Goal: Answer question/provide support: Share knowledge or assist other users

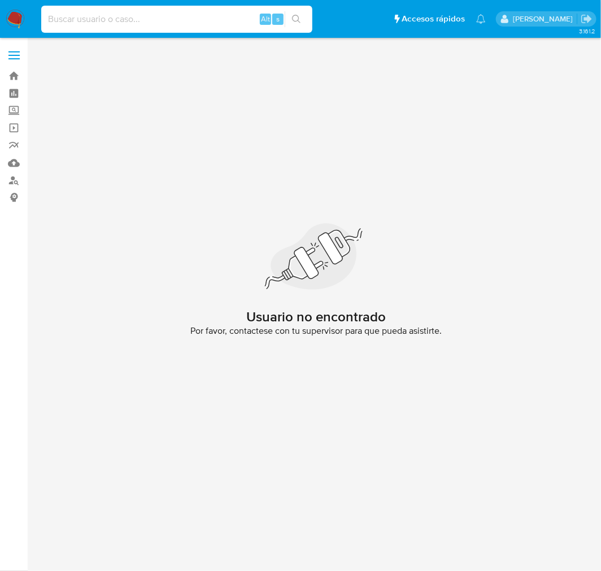
paste input "2113560762"
click at [109, 21] on input at bounding box center [176, 19] width 271 height 15
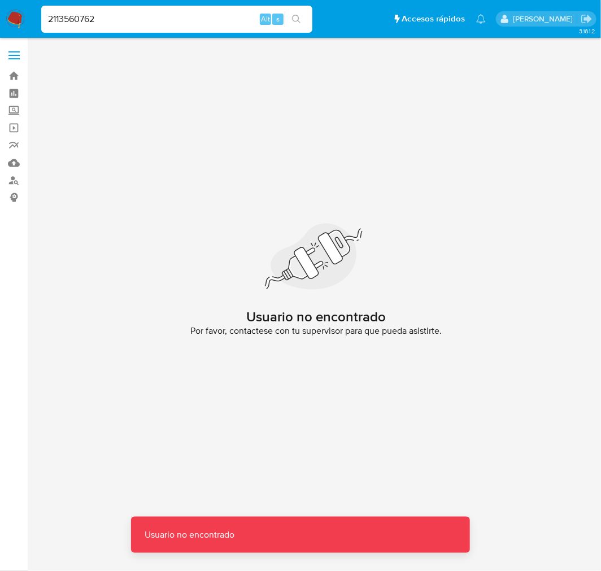
click at [109, 21] on input "2113560762" at bounding box center [176, 19] width 271 height 15
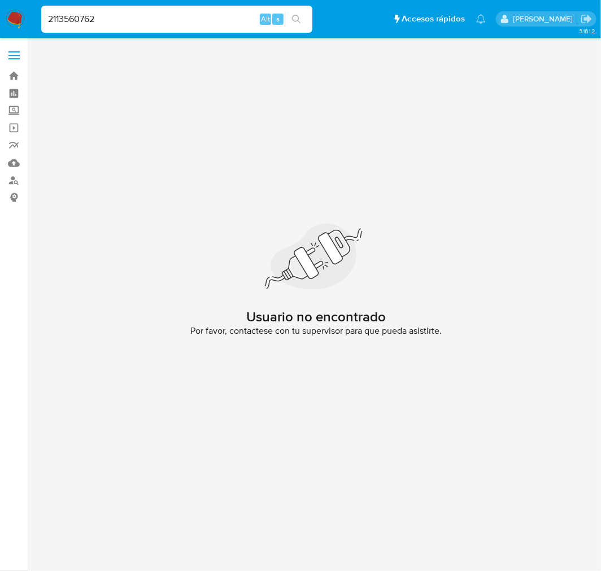
type input "2113560762"
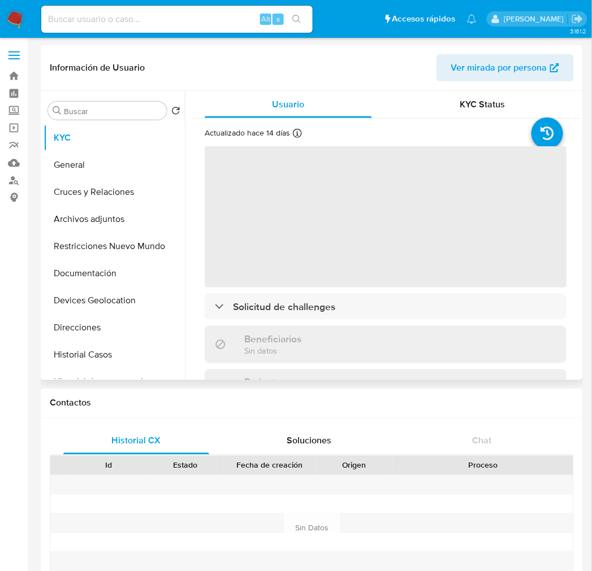
select select "10"
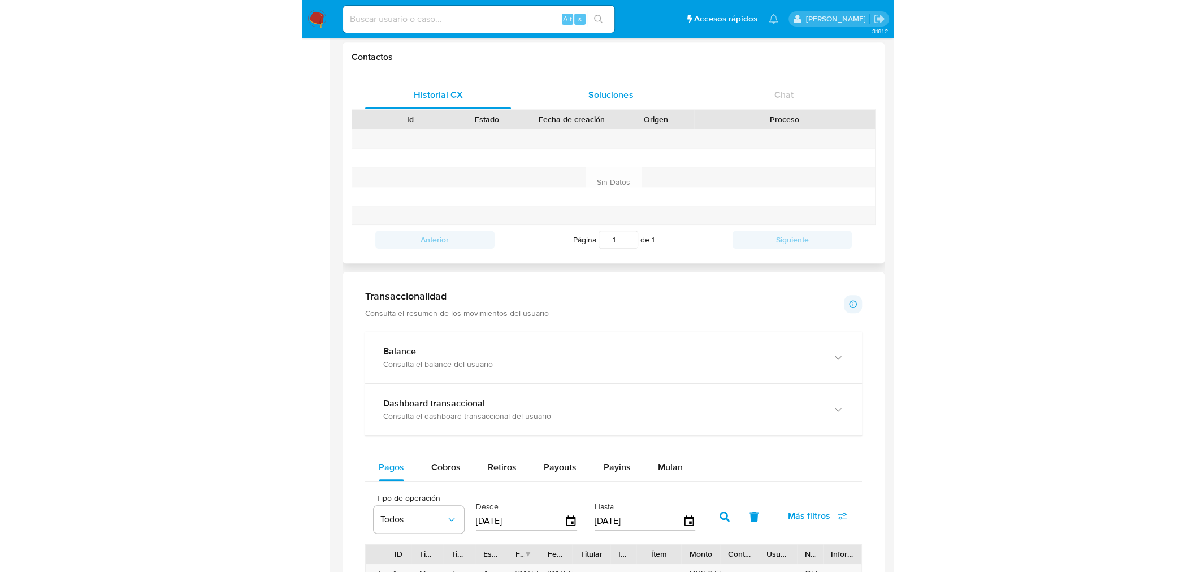
scroll to position [347, 0]
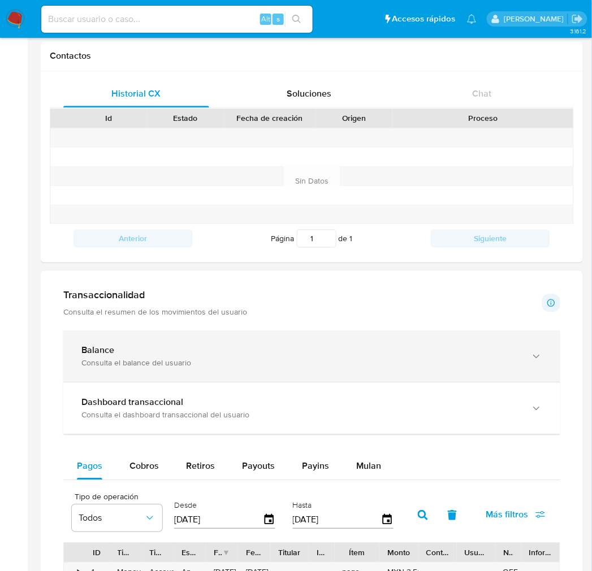
click at [194, 368] on div "Consulta el balance del usuario" at bounding box center [300, 363] width 438 height 10
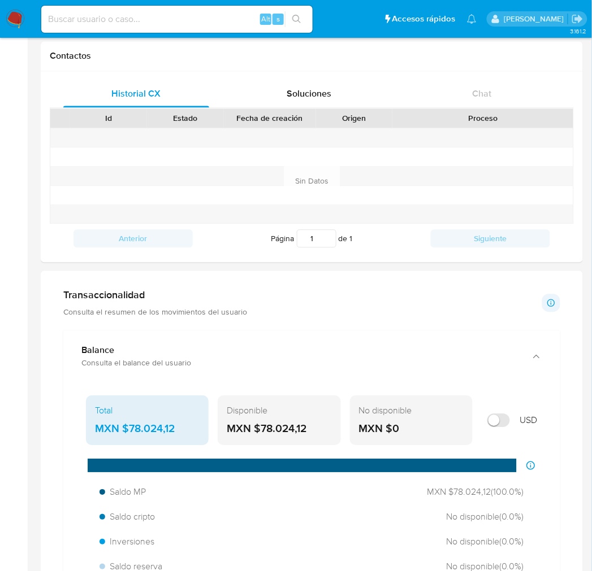
drag, startPoint x: 312, startPoint y: 431, endPoint x: 258, endPoint y: 426, distance: 54.4
click at [258, 426] on div "MXN $78.024,12" at bounding box center [279, 429] width 105 height 15
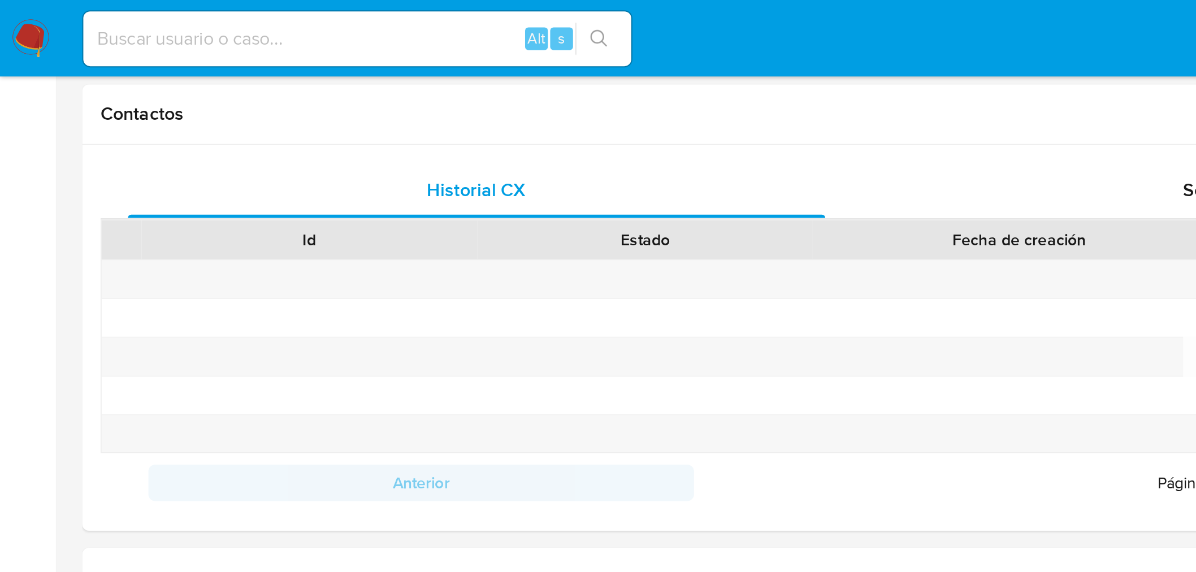
scroll to position [449, 0]
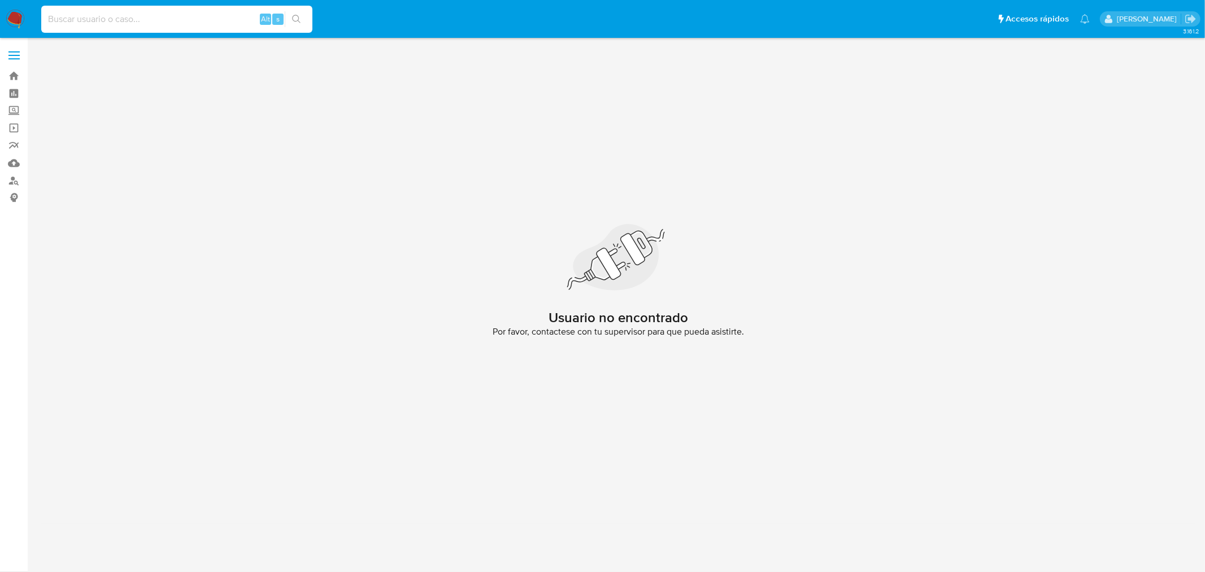
click at [123, 17] on input at bounding box center [176, 19] width 271 height 15
paste input "78.024,12"
type input "78.024,12"
click at [19, 20] on img at bounding box center [15, 19] width 19 height 19
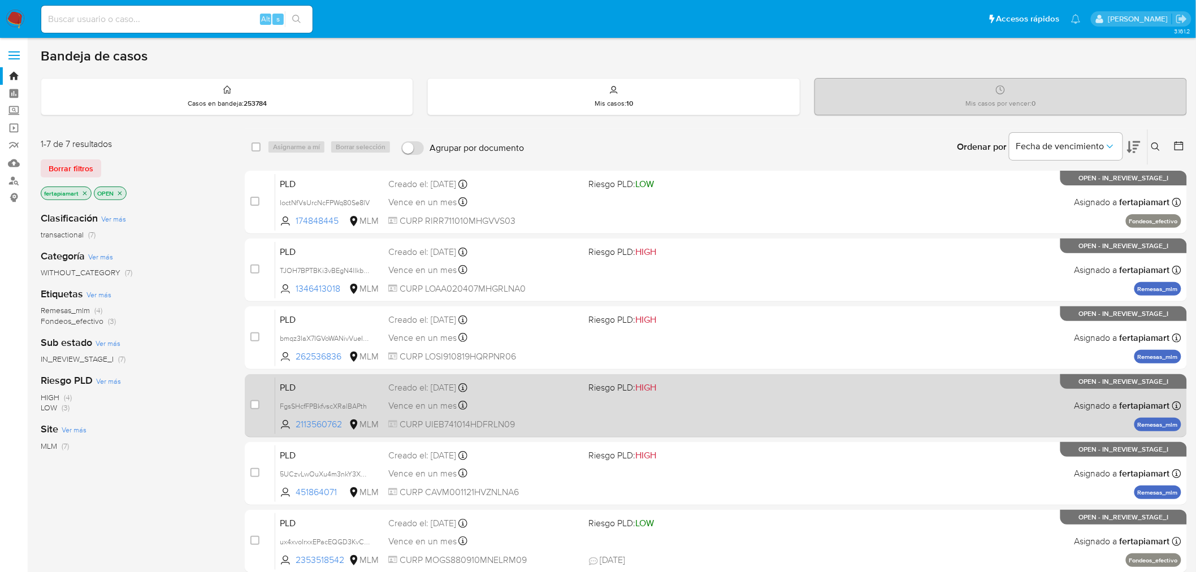
click at [513, 392] on div "Creado el: [DATE] Creado el: [DATE] 02:09:25" at bounding box center [484, 387] width 192 height 12
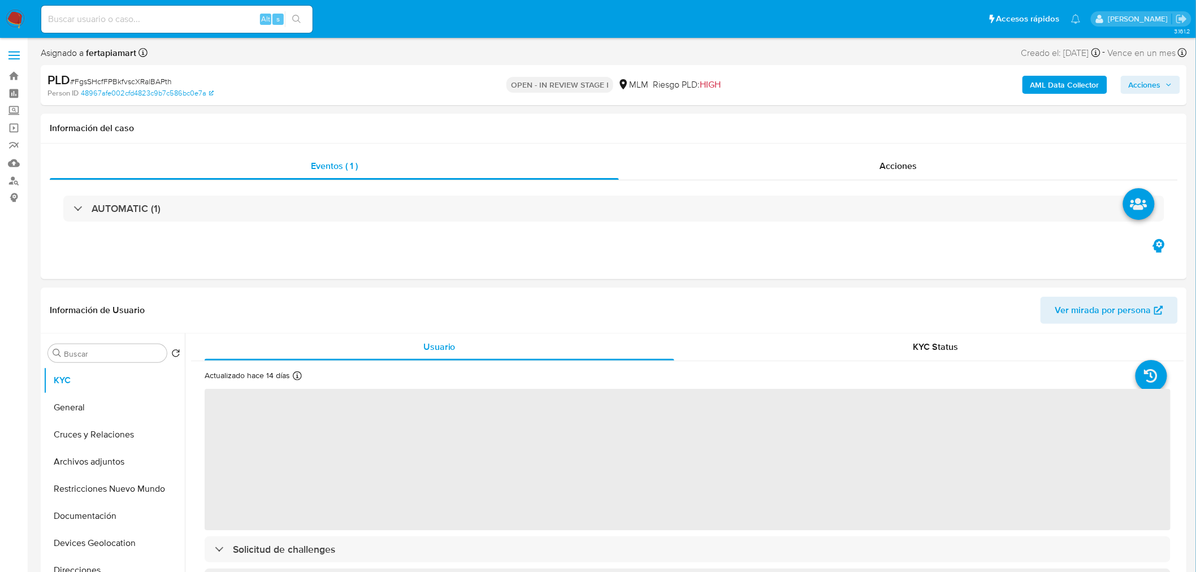
select select "10"
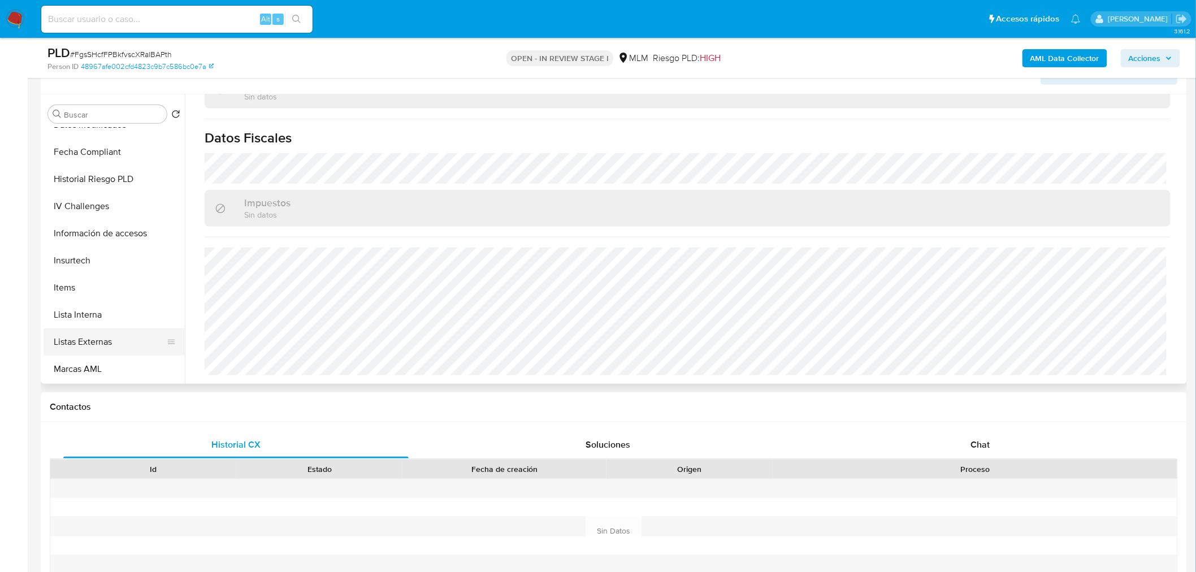
scroll to position [396, 0]
click at [111, 230] on button "Información de accesos" at bounding box center [110, 233] width 132 height 27
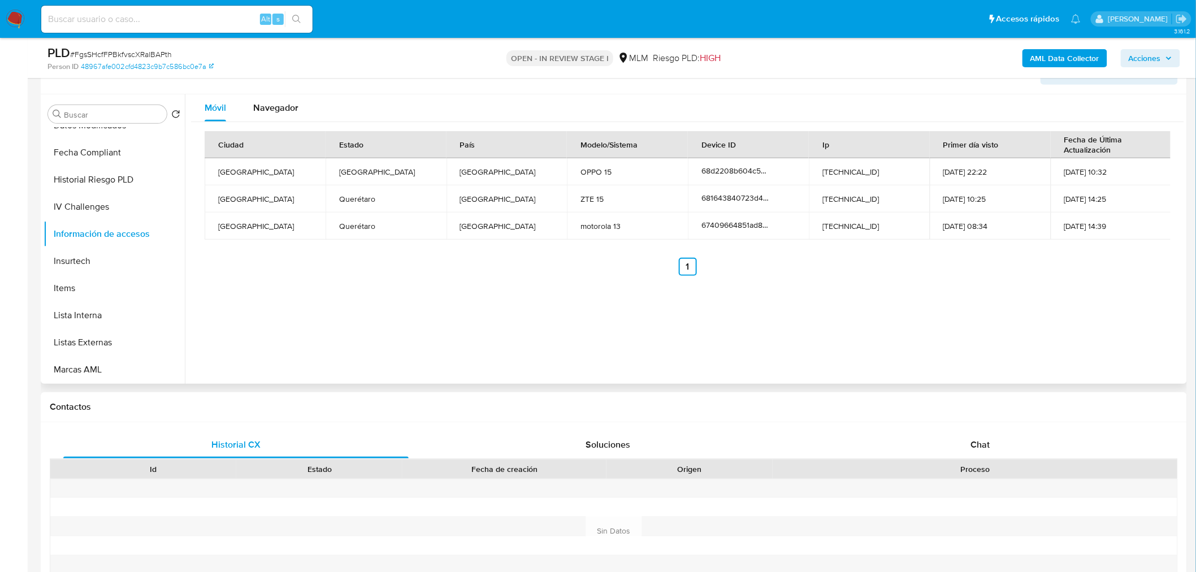
click at [578, 327] on div "Móvil Navegador Ciudad Estado País Modelo/Sistema Device ID Ip Primer día visto…" at bounding box center [684, 238] width 999 height 289
click at [273, 99] on div "Navegador" at bounding box center [275, 107] width 45 height 27
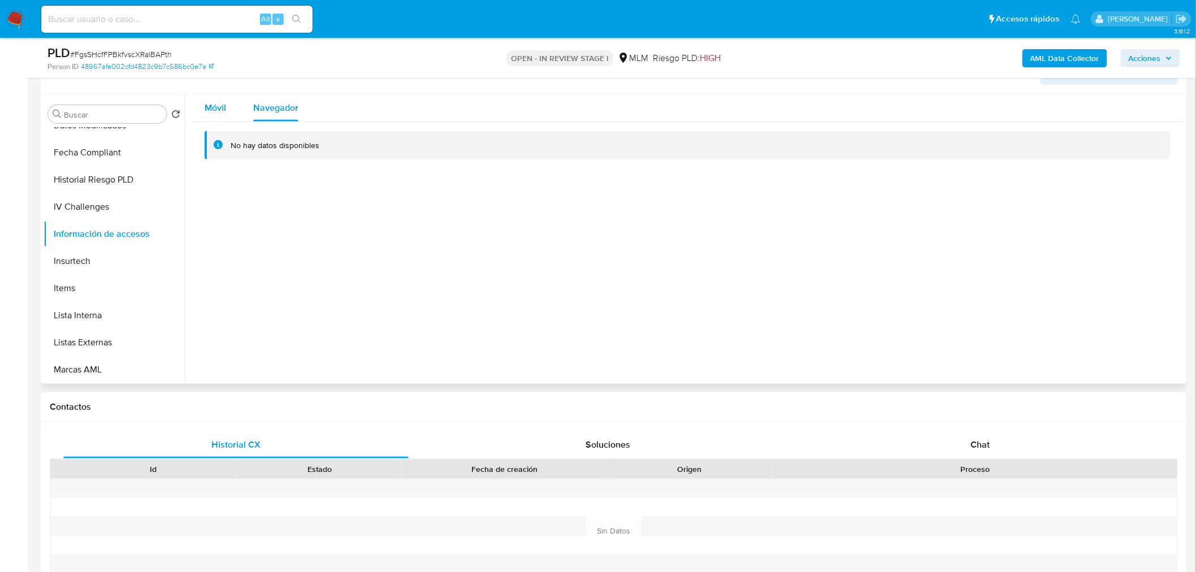
click at [221, 99] on div "Móvil" at bounding box center [215, 107] width 21 height 27
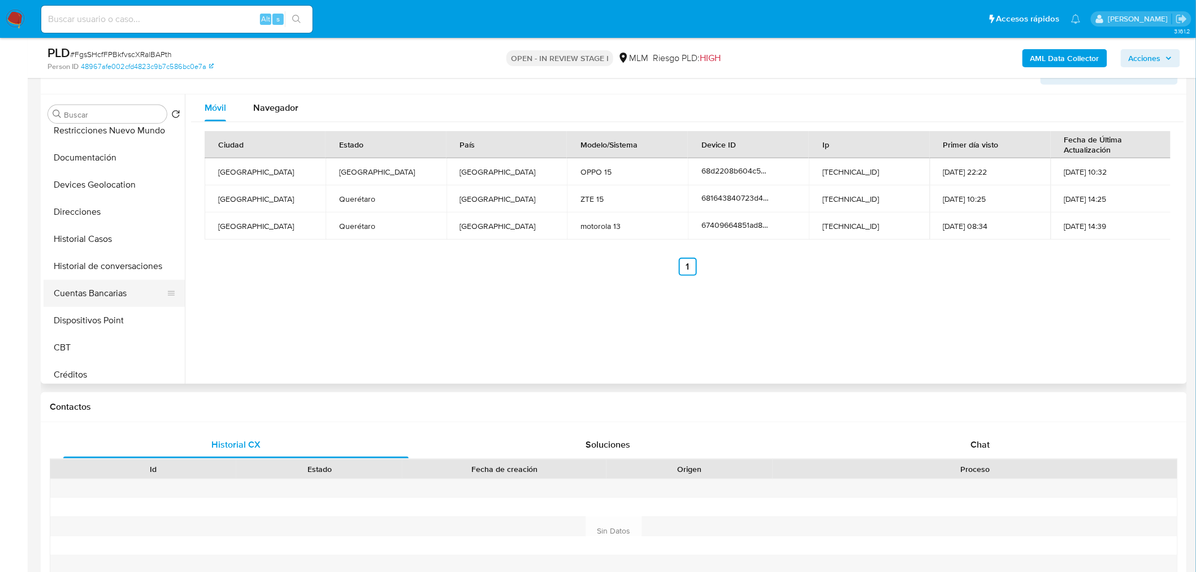
scroll to position [117, 0]
click at [110, 188] on button "Devices Geolocation" at bounding box center [114, 186] width 141 height 27
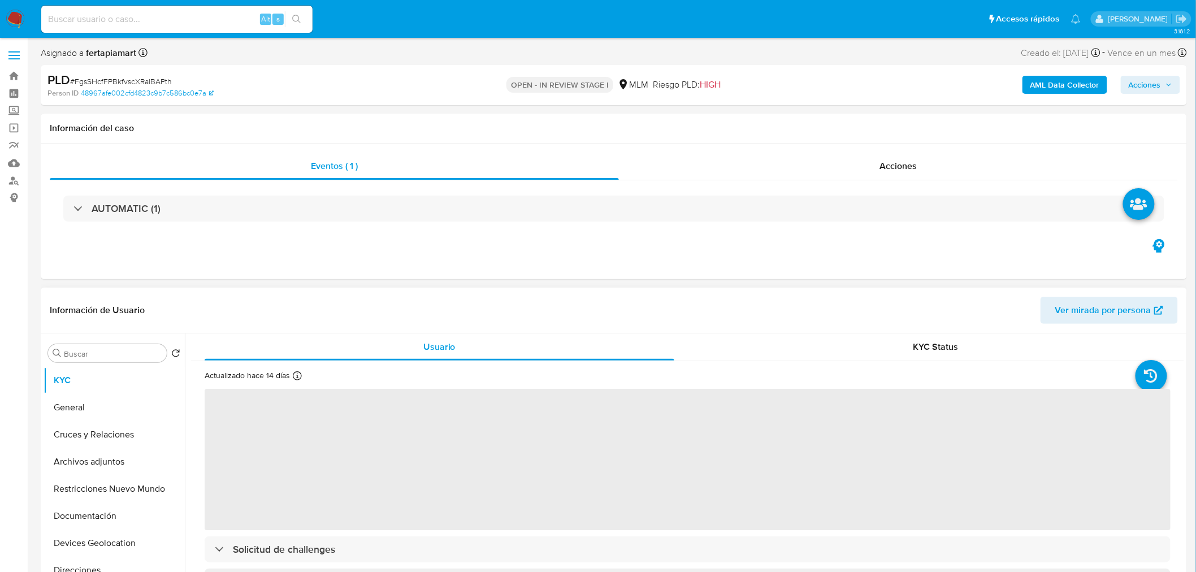
select select "10"
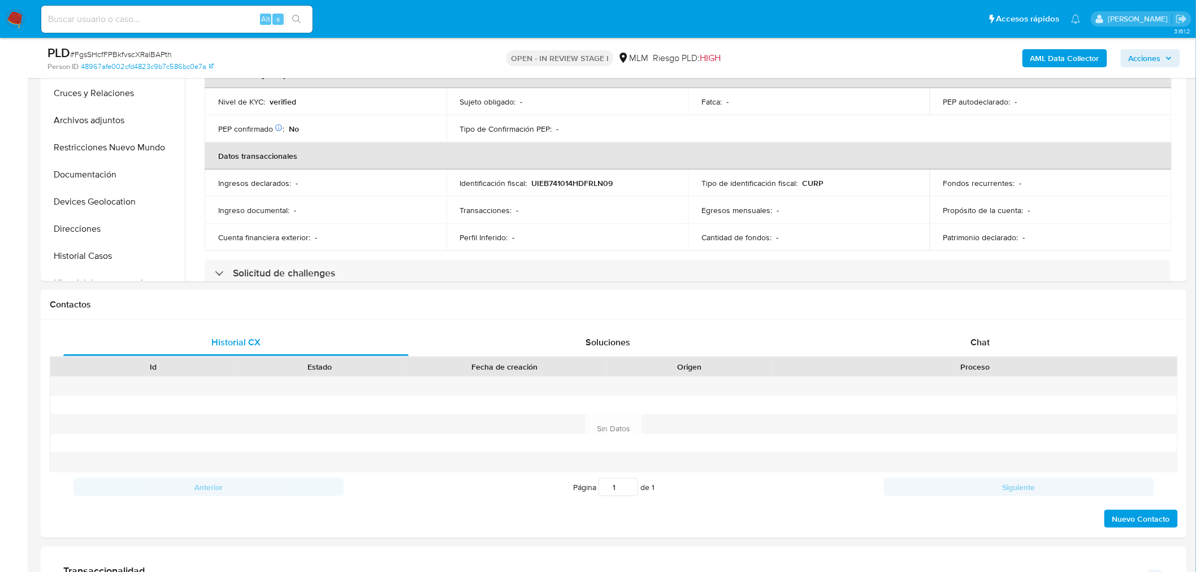
scroll to position [202, 0]
click at [921, 336] on div "Chat" at bounding box center [979, 342] width 345 height 27
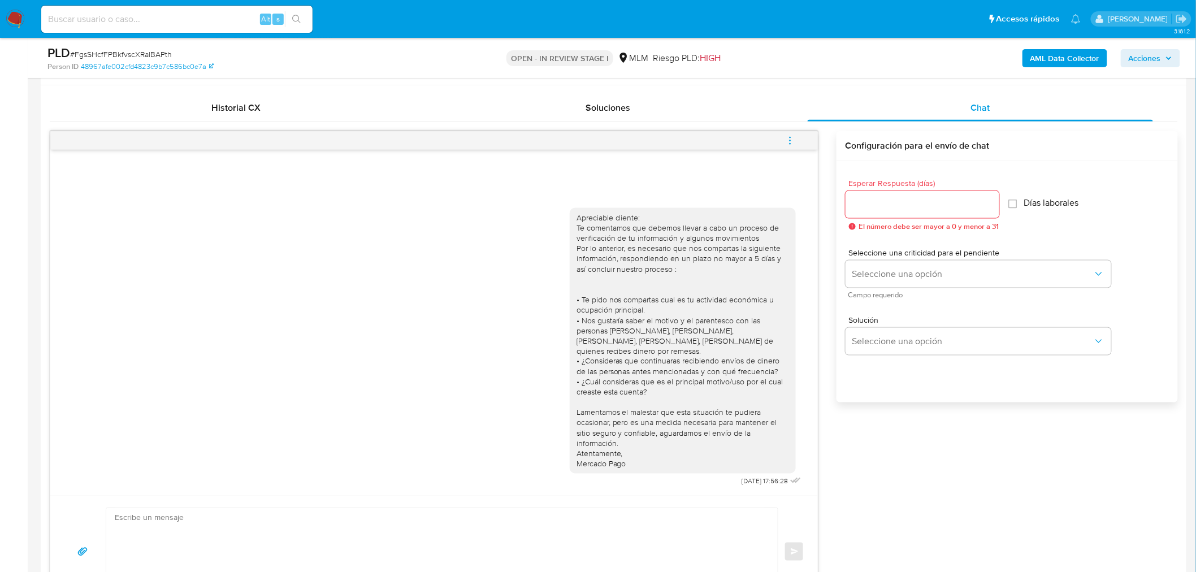
scroll to position [538, 0]
drag, startPoint x: 576, startPoint y: 213, endPoint x: 630, endPoint y: 463, distance: 256.0
click at [630, 463] on div "Apreciable cliente: Te comentamos que debemos llevar a cabo un proceso de verif…" at bounding box center [682, 338] width 212 height 257
copy div "Apreciable cliente: Te comentamos que debemos llevar a cabo un proceso de verif…"
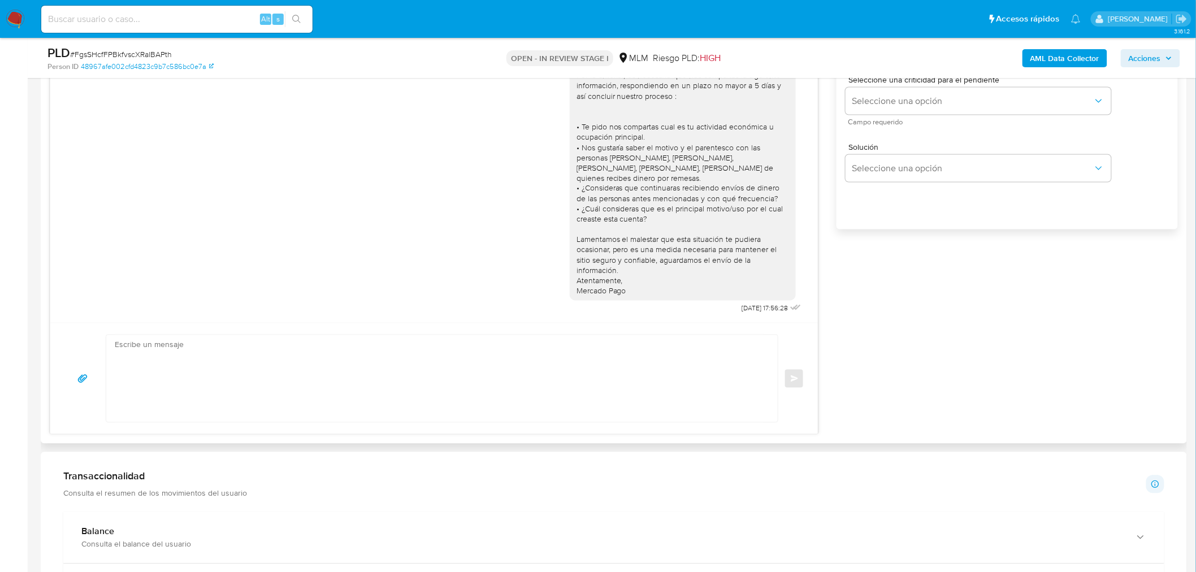
scroll to position [709, 0]
click at [380, 353] on textarea at bounding box center [439, 377] width 649 height 87
paste textarea "Apreciable cliente: Te comentamos que debemos llevar a cabo un proceso de verif…"
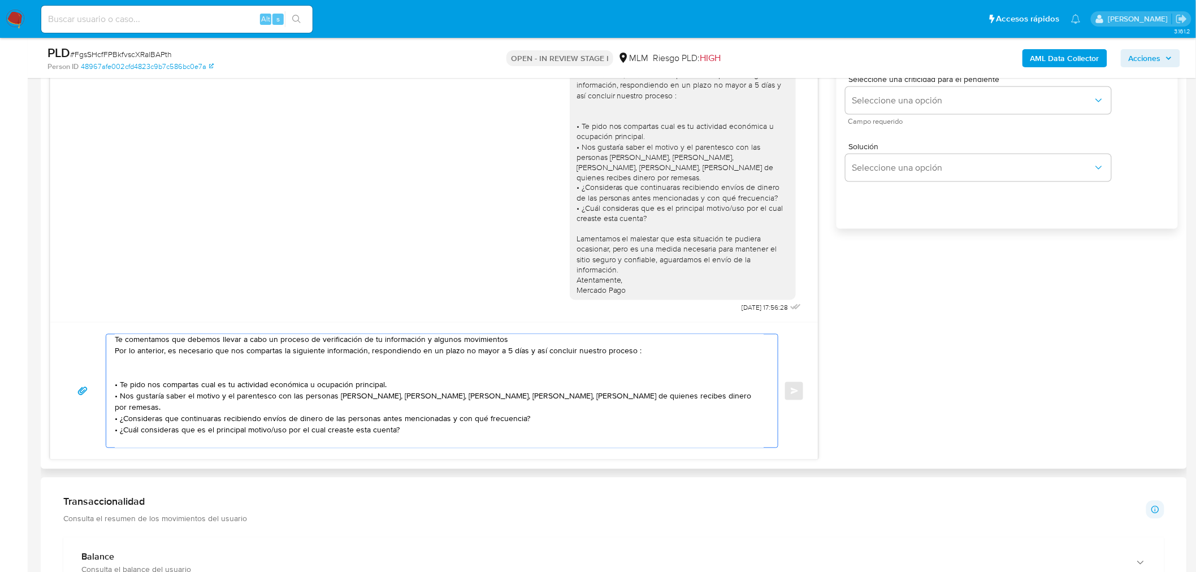
scroll to position [24, 0]
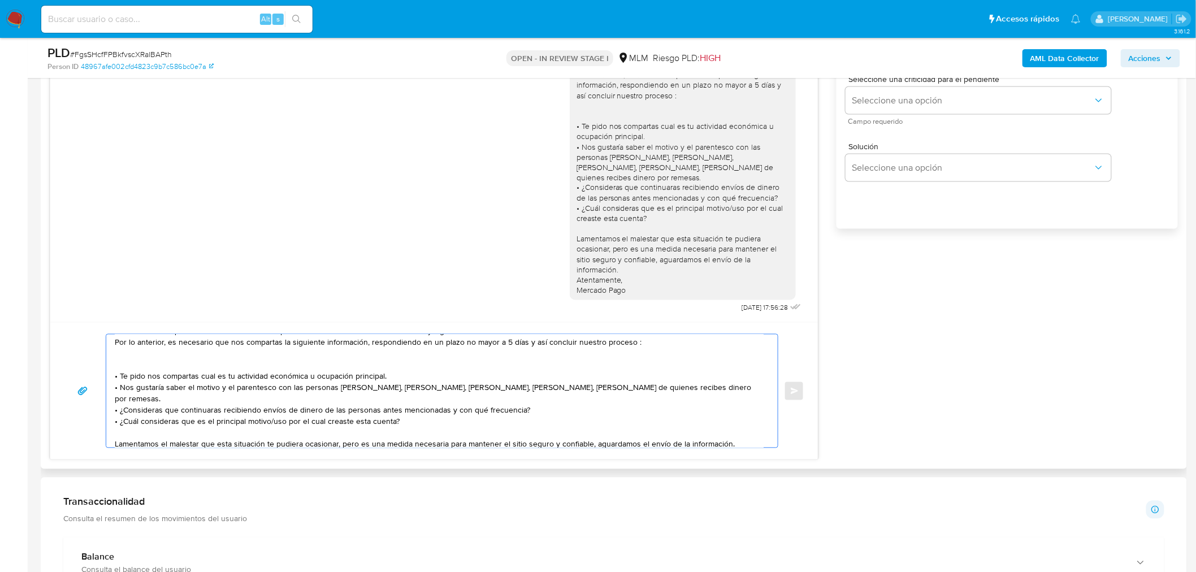
click at [219, 386] on textarea "Apreciable cliente: Te comentamos que debemos llevar a cabo un proceso de verif…" at bounding box center [439, 390] width 649 height 113
drag, startPoint x: 642, startPoint y: 389, endPoint x: 741, endPoint y: 390, distance: 98.3
click at [741, 390] on textarea "Apreciable cliente: Te comentamos que debemos llevar a cabo un proceso de verif…" at bounding box center [439, 390] width 649 height 113
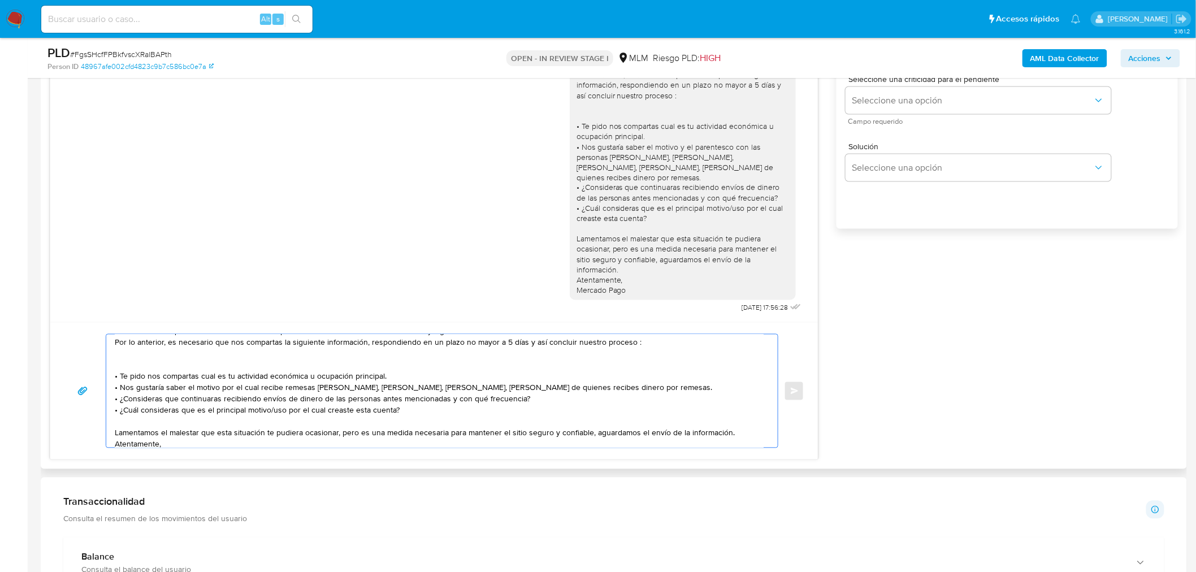
click at [579, 393] on textarea "Apreciable cliente: Te comentamos que debemos llevar a cabo un proceso de verif…" at bounding box center [439, 390] width 649 height 113
click at [579, 388] on textarea "Apreciable cliente: Te comentamos que debemos llevar a cabo un proceso de verif…" at bounding box center [439, 390] width 649 height 113
click at [280, 386] on textarea "Apreciable cliente: Te comentamos que debemos llevar a cabo un proceso de verif…" at bounding box center [439, 390] width 649 height 113
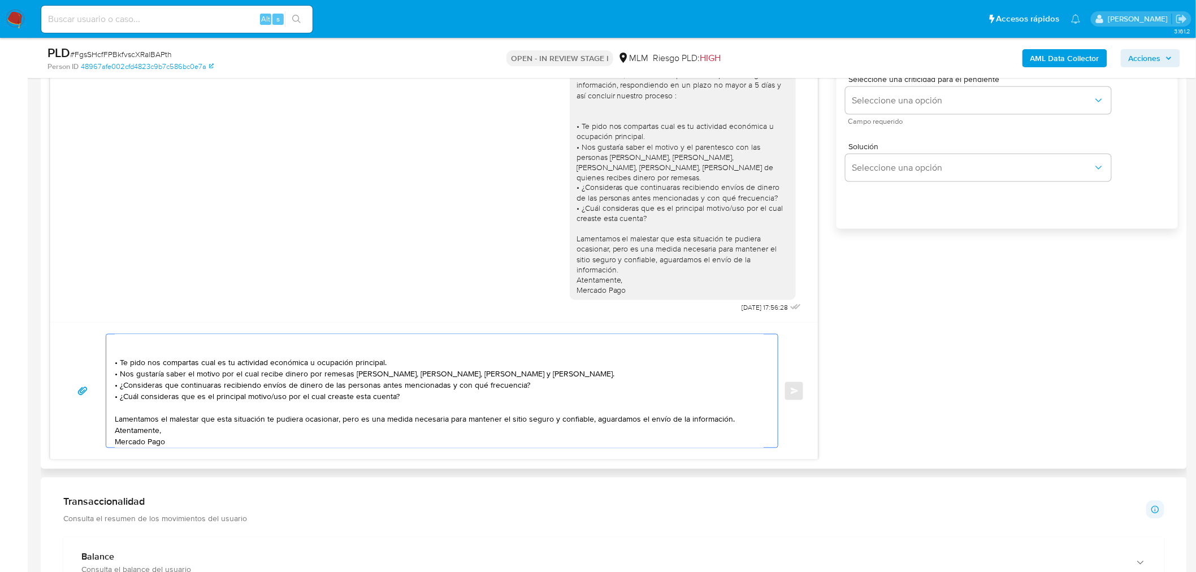
scroll to position [41, 0]
click at [401, 393] on textarea "Apreciable cliente: Te comentamos que debemos llevar a cabo un proceso de verif…" at bounding box center [439, 390] width 649 height 113
click at [271, 392] on textarea "Apreciable cliente: Te comentamos que debemos llevar a cabo un proceso de verif…" at bounding box center [439, 390] width 649 height 113
click at [375, 397] on textarea "Apreciable cliente: Te comentamos que debemos llevar a cabo un proceso de verif…" at bounding box center [439, 390] width 649 height 113
click at [398, 393] on textarea "Apreciable cliente: Te comentamos que debemos llevar a cabo un proceso de verif…" at bounding box center [439, 390] width 649 height 113
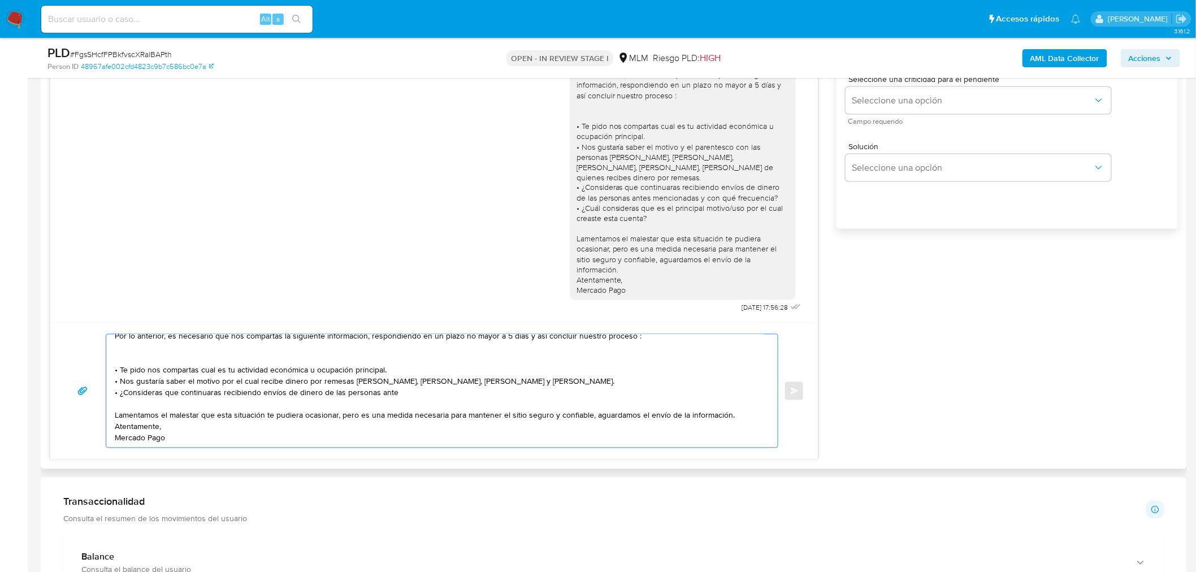
scroll to position [31, 0]
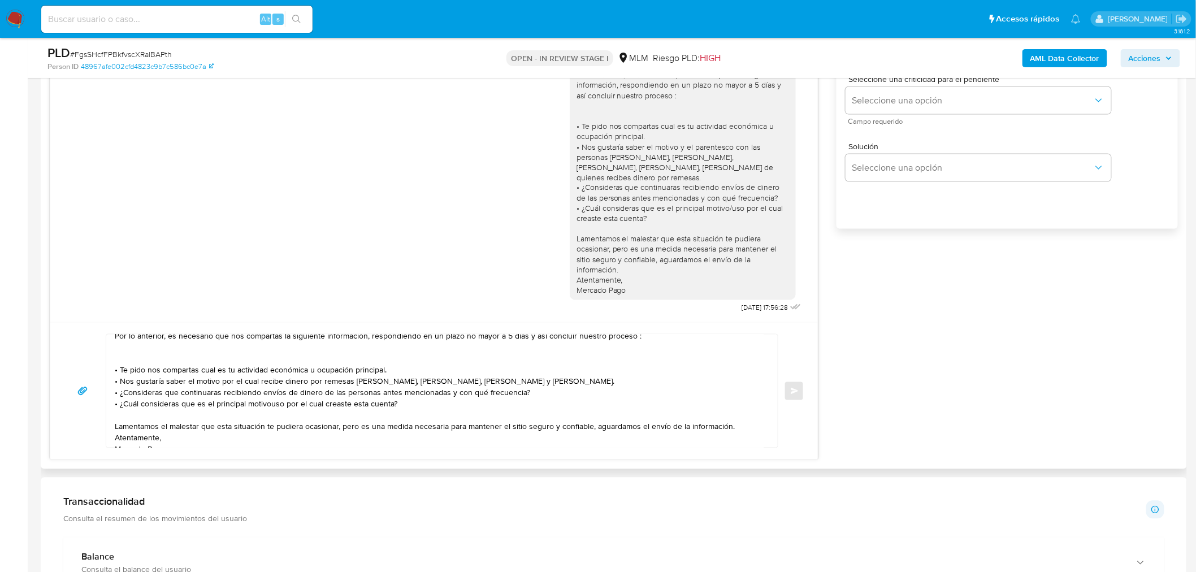
click at [112, 406] on div "Apreciable cliente: Te comentamos que debemos llevar a cabo un proceso de verif…" at bounding box center [439, 390] width 666 height 113
click at [115, 404] on textarea "Apreciable cliente: Te comentamos que debemos llevar a cabo un proceso de verif…" at bounding box center [439, 390] width 649 height 113
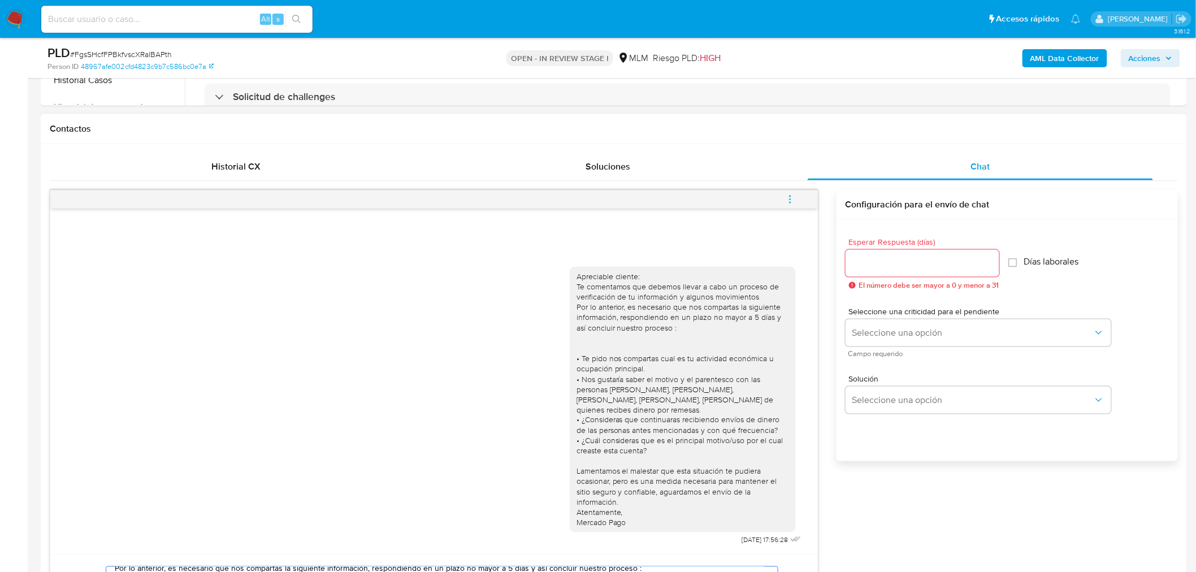
scroll to position [473, 0]
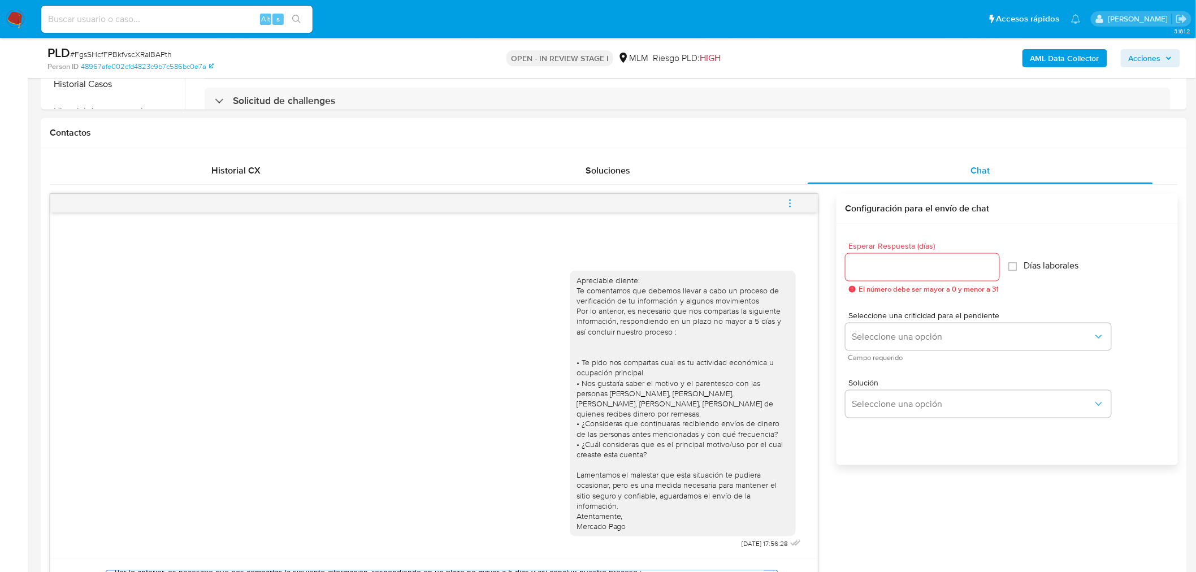
type textarea "Apreciable cliente: Te comentamos que debemos llevar a cabo un proceso de verif…"
click at [906, 270] on input "Esperar Respuesta (días)" at bounding box center [922, 267] width 154 height 15
type input "5"
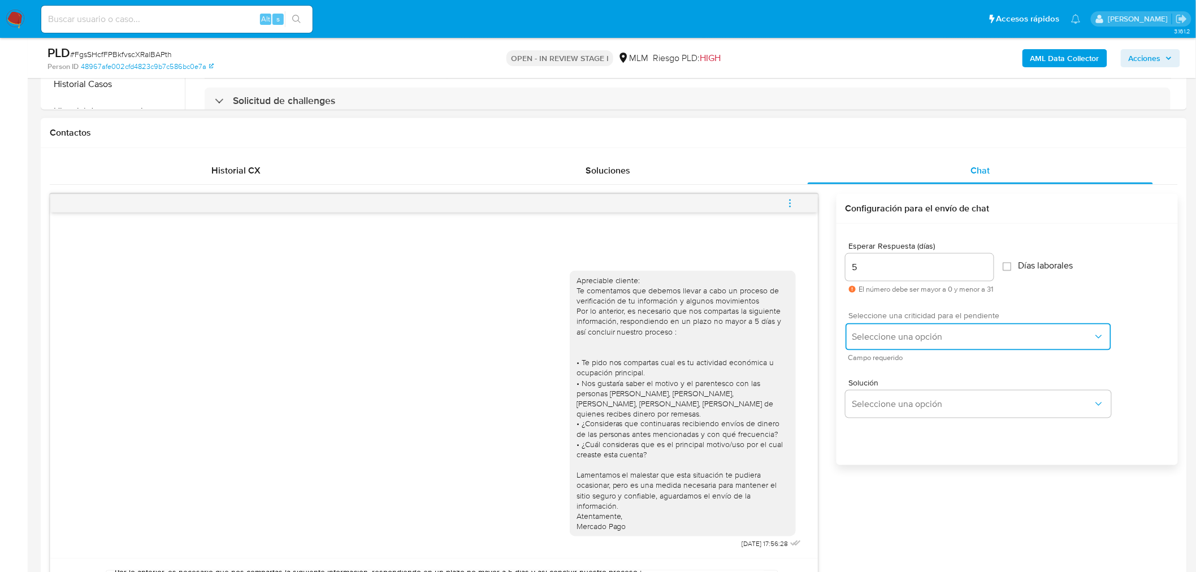
click at [916, 336] on span "Seleccione una opción" at bounding box center [972, 336] width 241 height 11
click at [880, 365] on div "HIGH" at bounding box center [974, 360] width 247 height 23
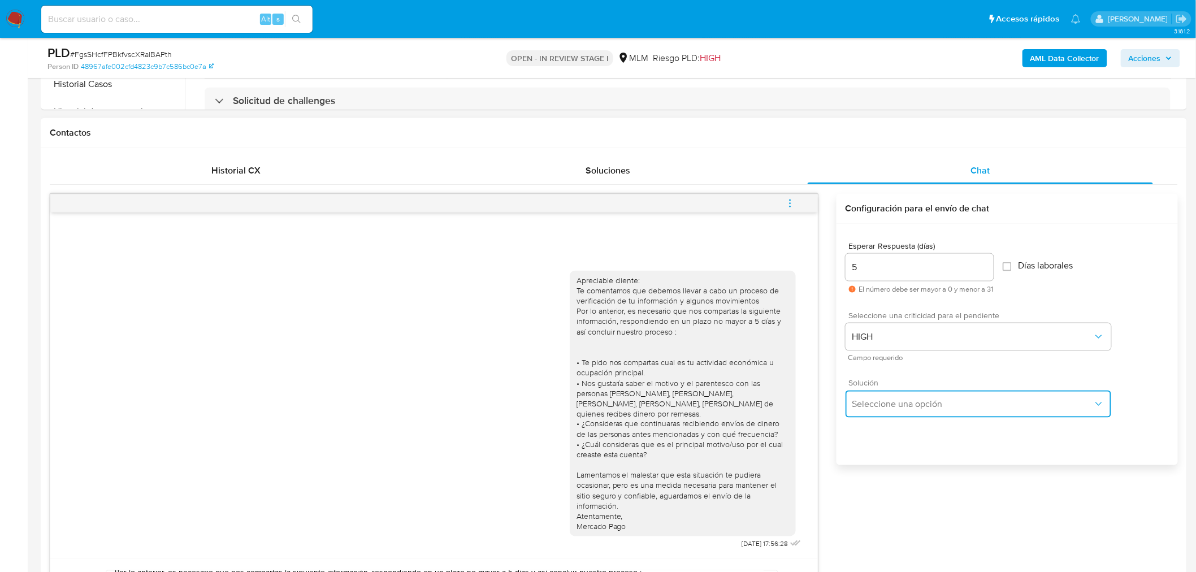
click at [895, 397] on button "Seleccione una opción" at bounding box center [978, 403] width 266 height 27
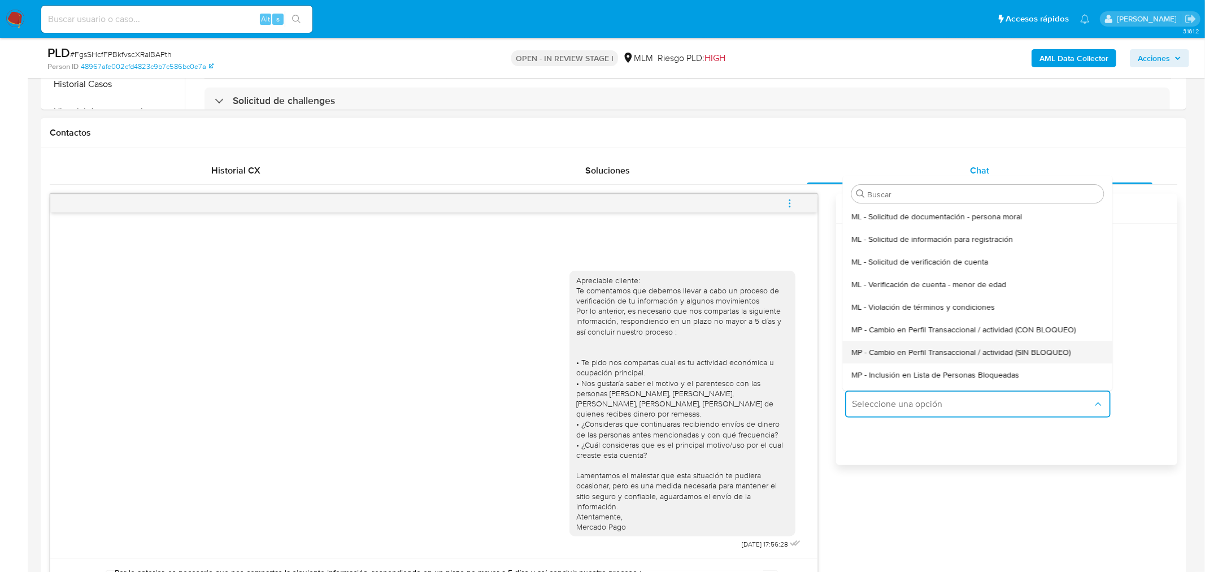
click at [990, 347] on span "MP - Cambio en Perfil Transaccional / actividad (SIN BLOQUEO)" at bounding box center [960, 352] width 219 height 10
type textarea "Estimado ,Te comunicamos que se ha identificado un cambio en el uso habitual de…"
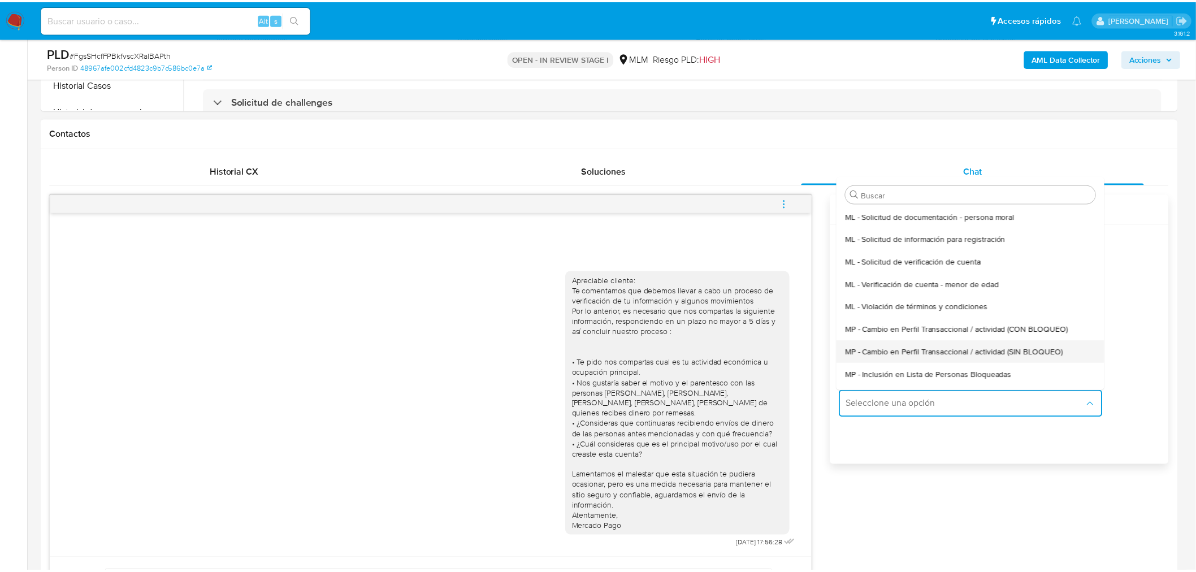
scroll to position [0, 0]
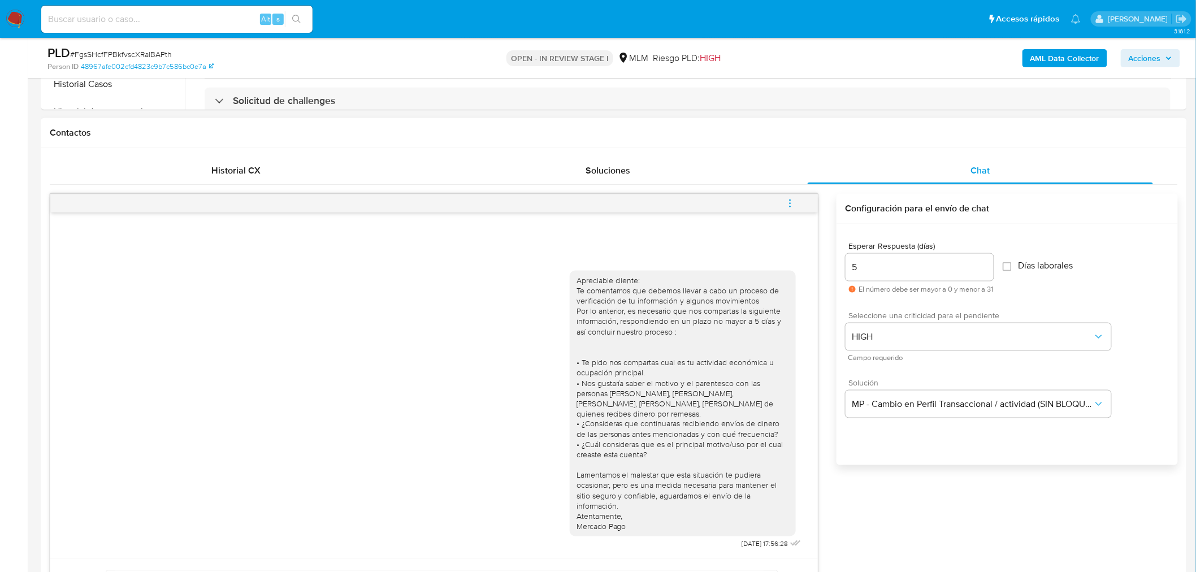
click at [1017, 475] on div "Esperar Respuesta (días) 5 El número debe ser mayor a 0 y menor a 31 Días labor…" at bounding box center [1006, 359] width 341 height 271
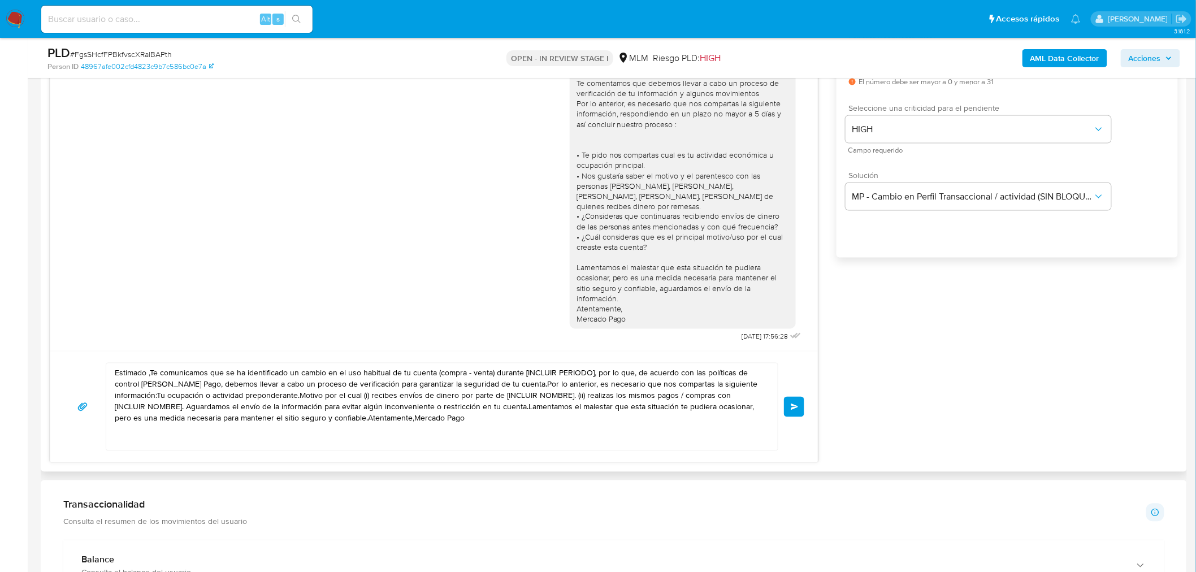
scroll to position [680, 0]
click at [366, 394] on textarea "Estimado ,Te comunicamos que se ha identificado un cambio en el uso habitual de…" at bounding box center [439, 407] width 649 height 87
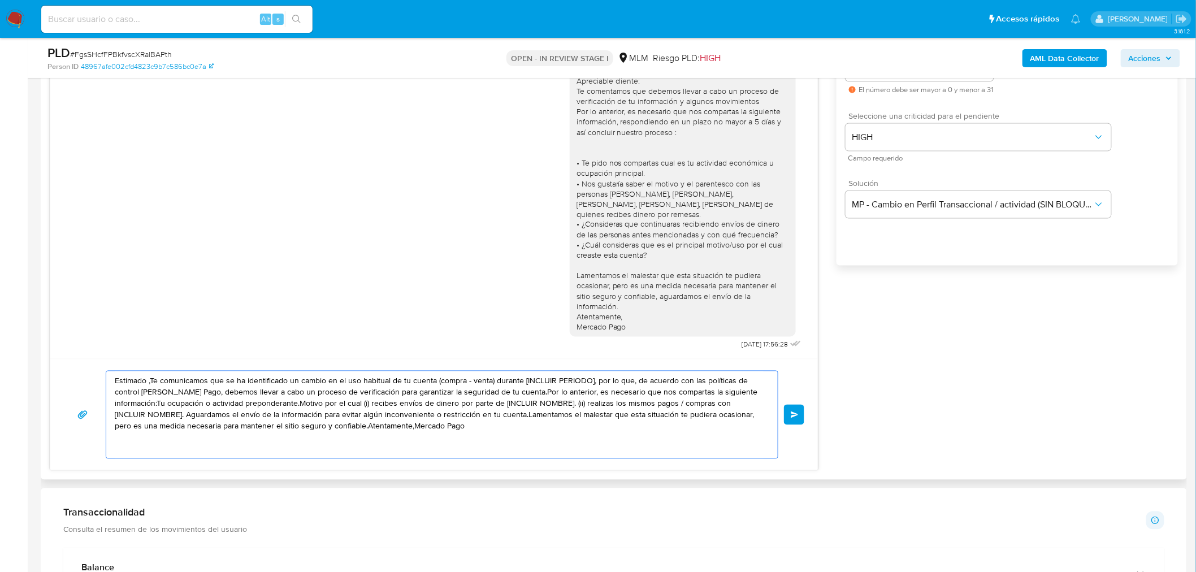
scroll to position [673, 0]
click at [634, 329] on div "Apreciable cliente: Te comentamos que debemos llevar a cabo un proceso de verif…" at bounding box center [682, 203] width 212 height 257
drag, startPoint x: 628, startPoint y: 328, endPoint x: 578, endPoint y: 79, distance: 254.1
click at [578, 79] on div "Apreciable cliente: Te comentamos que debemos llevar a cabo un proceso de verif…" at bounding box center [682, 203] width 212 height 257
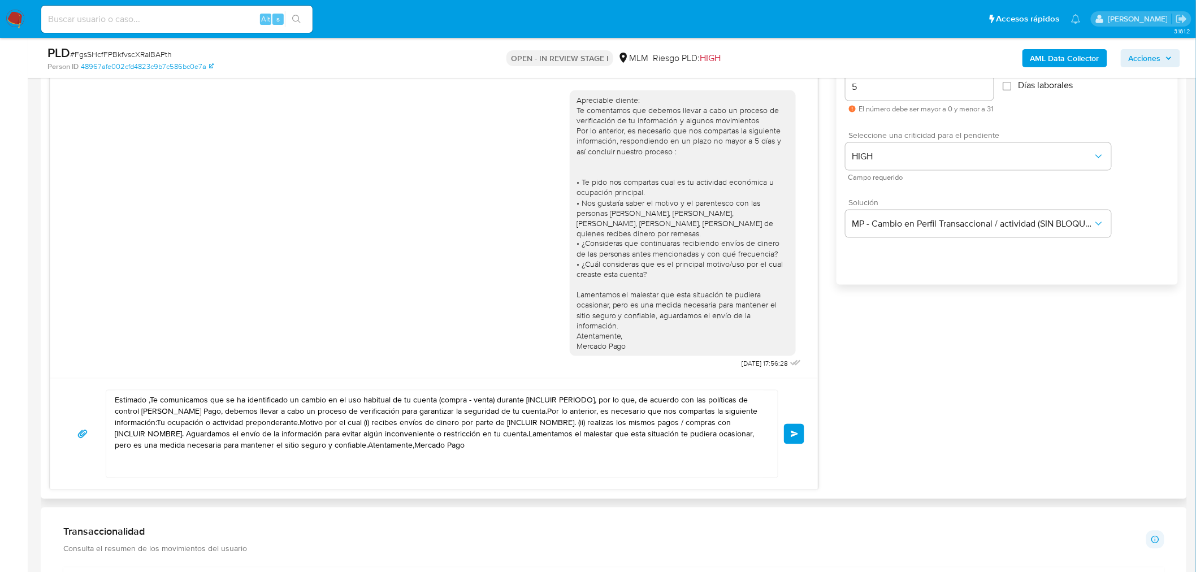
scroll to position [652, 0]
copy div "Apreciable cliente: Te comentamos que debemos llevar a cabo un proceso de verif…"
drag, startPoint x: 431, startPoint y: 452, endPoint x: 116, endPoint y: 403, distance: 318.5
click at [116, 403] on textarea "Estimado ,Te comunicamos que se ha identificado un cambio en el uso habitual de…" at bounding box center [439, 435] width 649 height 87
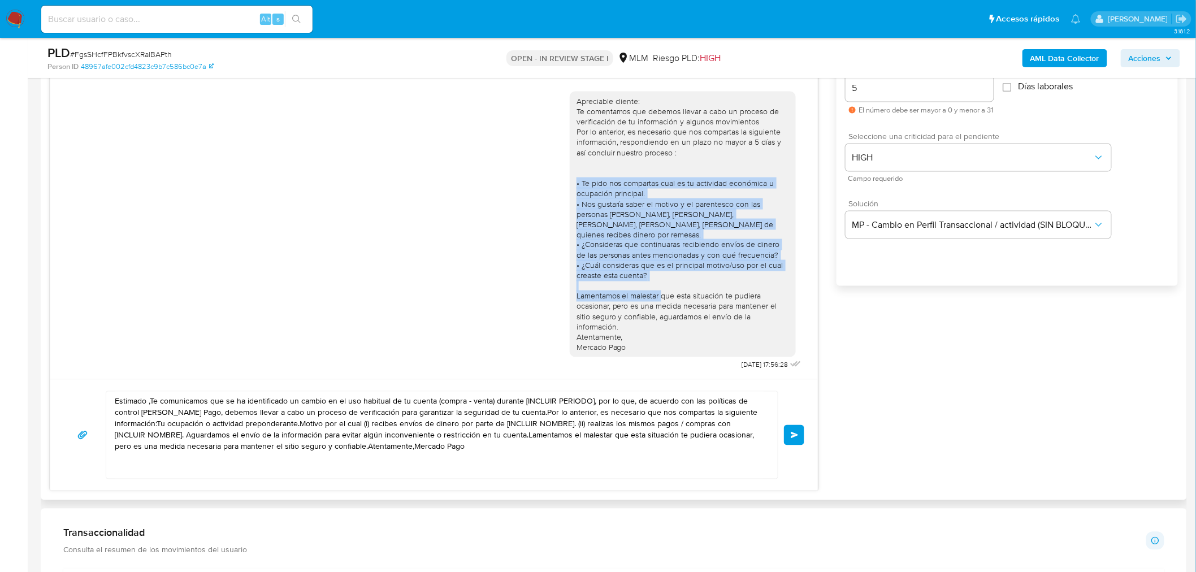
drag, startPoint x: 658, startPoint y: 275, endPoint x: 576, endPoint y: 183, distance: 122.9
click at [576, 183] on div "Apreciable cliente: Te comentamos que debemos llevar a cabo un proceso de verif…" at bounding box center [682, 224] width 212 height 257
copy div "• Te pido nos compartas cual es tu actividad económica u ocupación principal. •…"
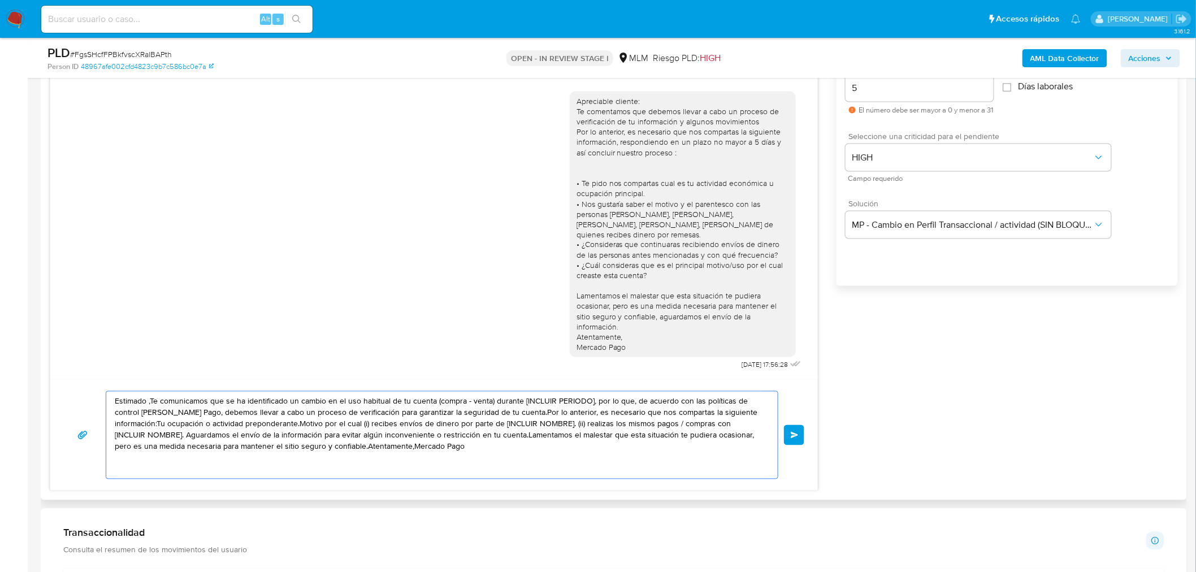
click at [512, 451] on textarea "Estimado ,Te comunicamos que se ha identificado un cambio en el uso habitual de…" at bounding box center [439, 435] width 649 height 87
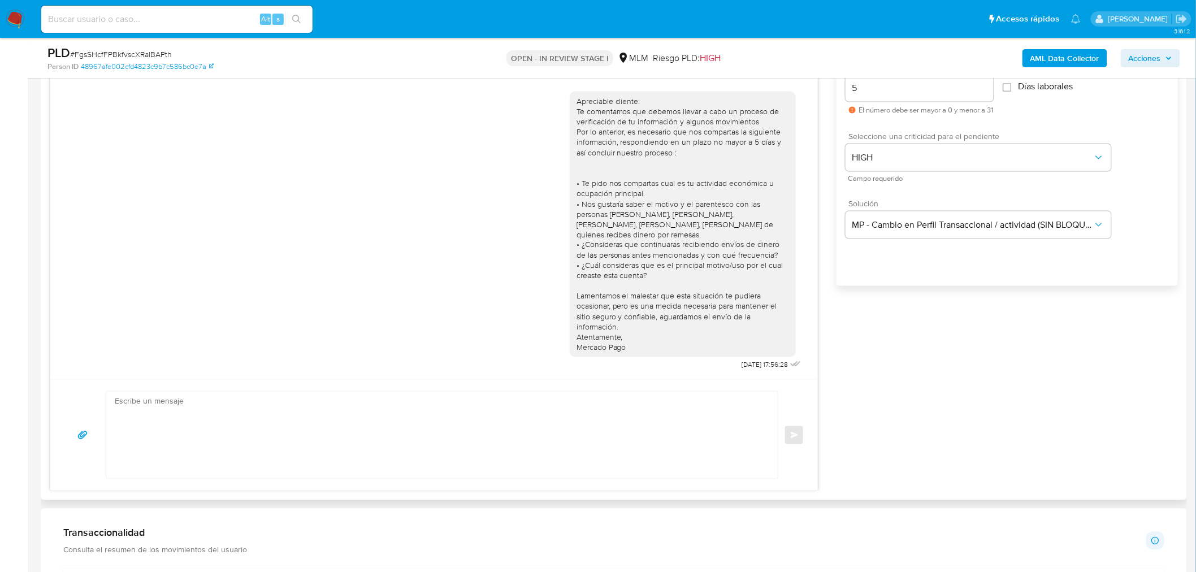
paste textarea "Estimado usuario, Te comunicamos que de acuerdo con las políticas de control de…"
click at [363, 447] on textarea at bounding box center [439, 435] width 649 height 87
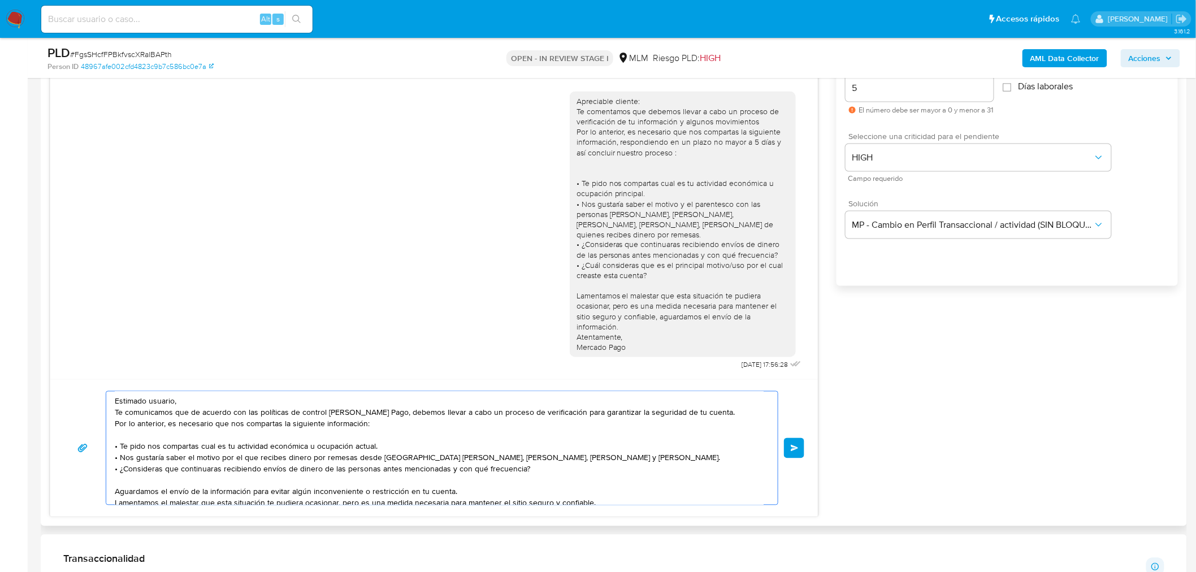
scroll to position [1, 0]
type textarea "Estimado usuario, Te comunicamos que de acuerdo con las políticas de control de…"
click at [794, 442] on button "Enviar" at bounding box center [794, 448] width 20 height 20
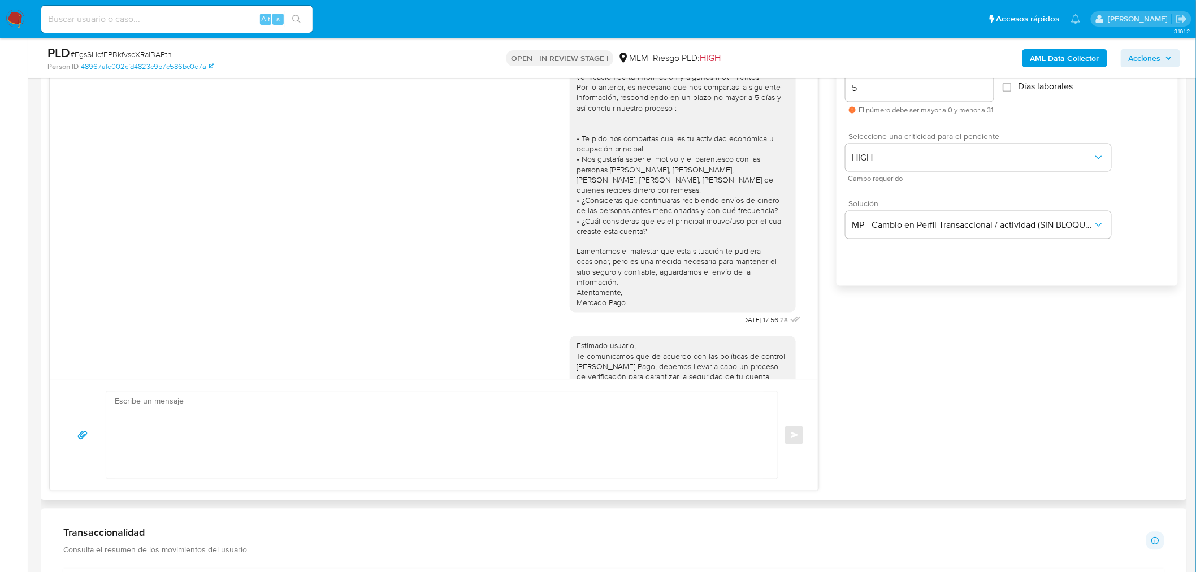
scroll to position [213, 0]
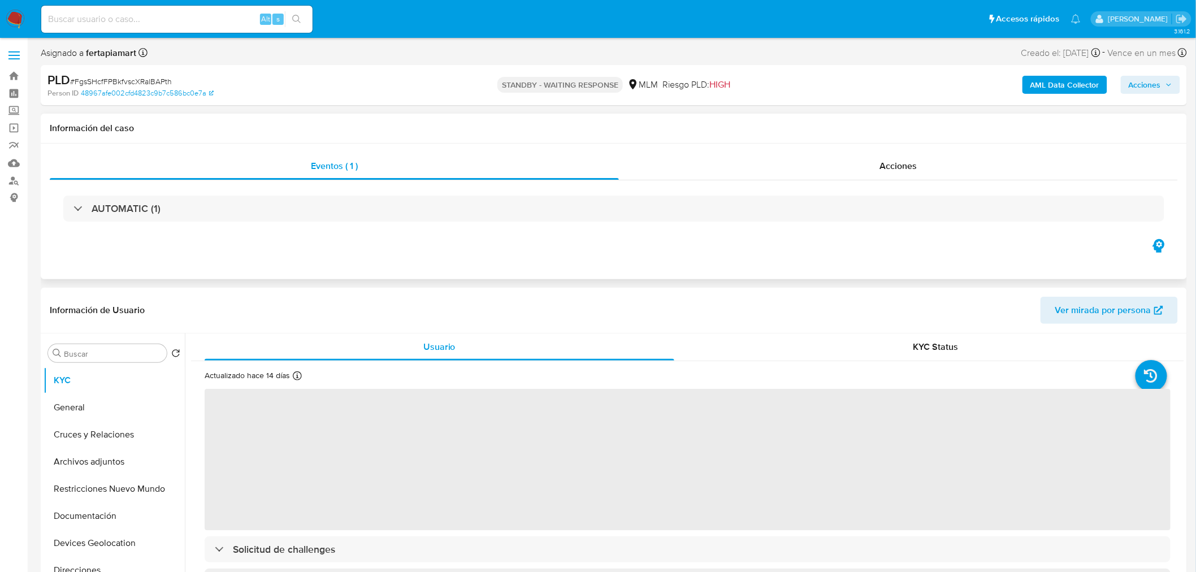
select select "10"
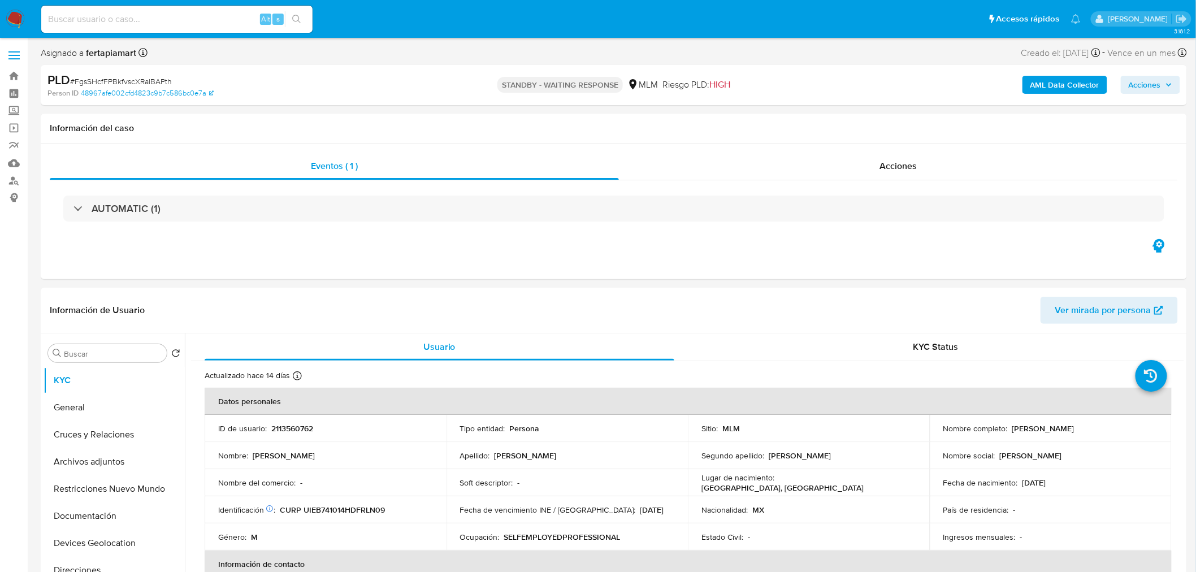
click at [18, 18] on img at bounding box center [15, 19] width 19 height 19
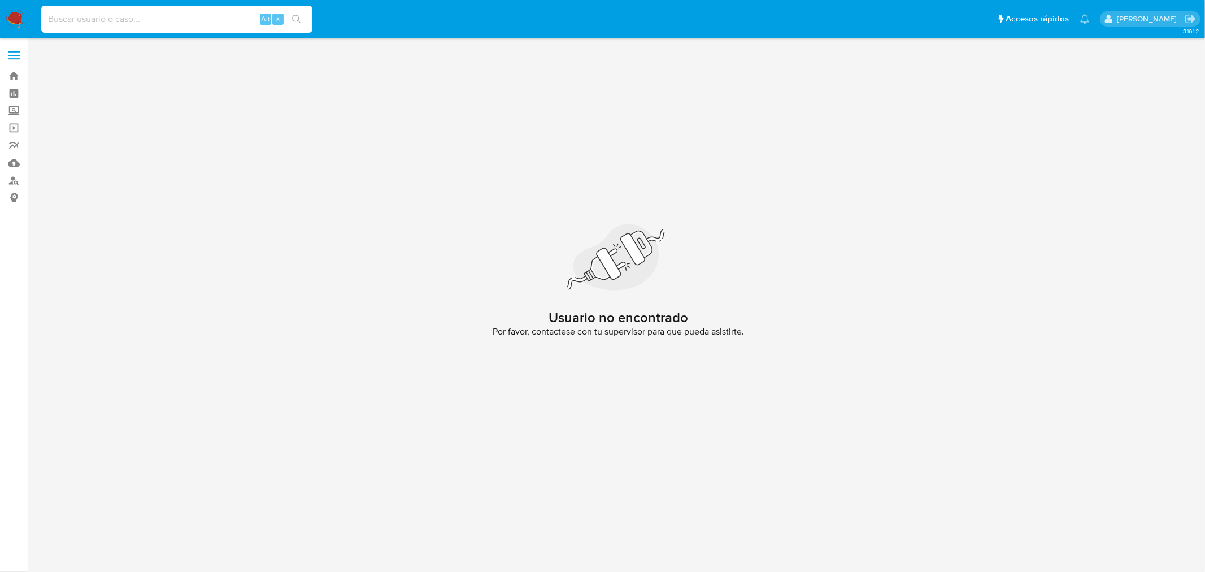
paste input "451864071_JOSE"
click at [150, 24] on input at bounding box center [176, 19] width 271 height 15
type input "451864071"
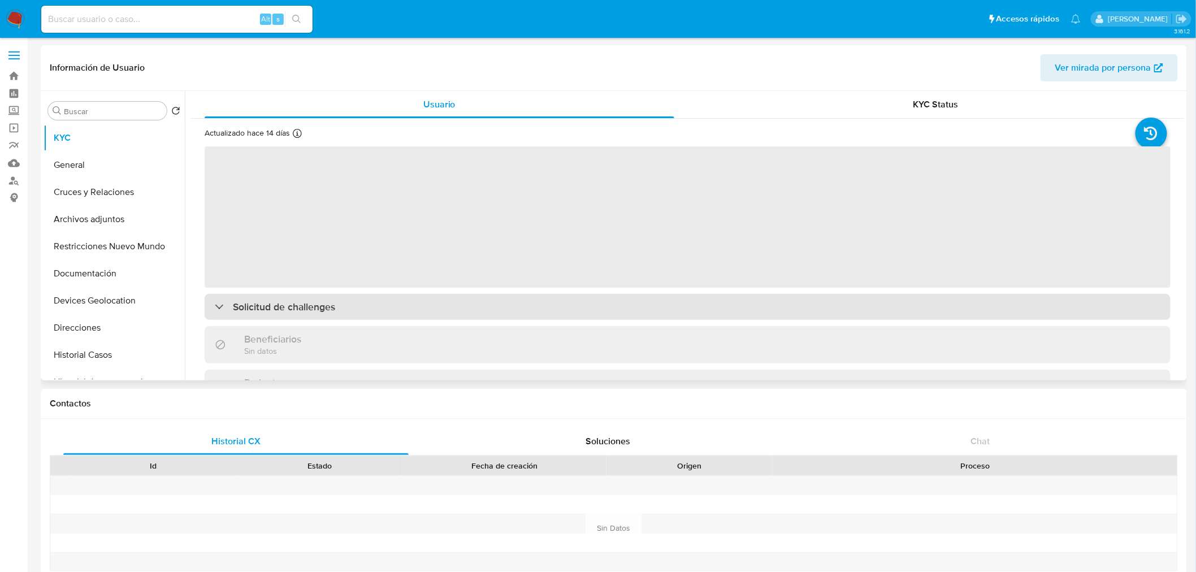
select select "10"
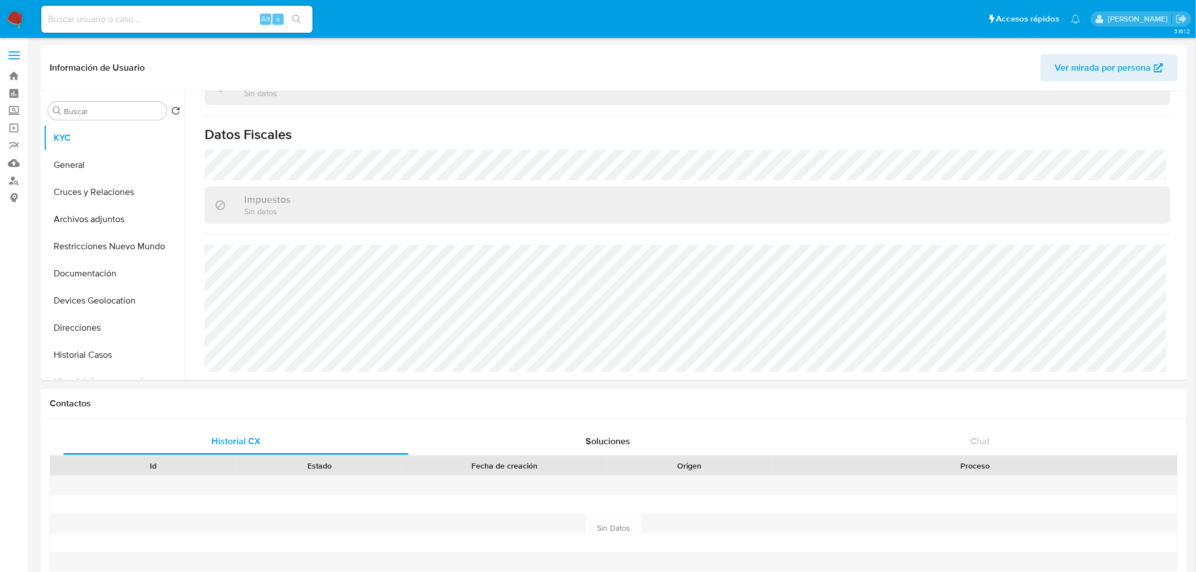
click at [17, 13] on img at bounding box center [15, 19] width 19 height 19
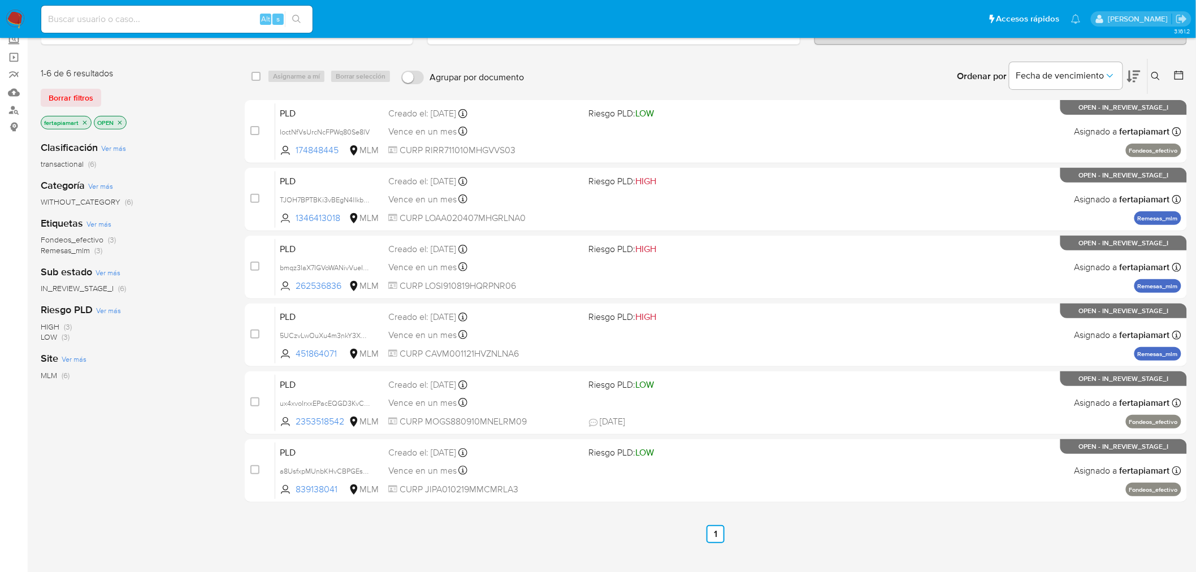
scroll to position [72, 0]
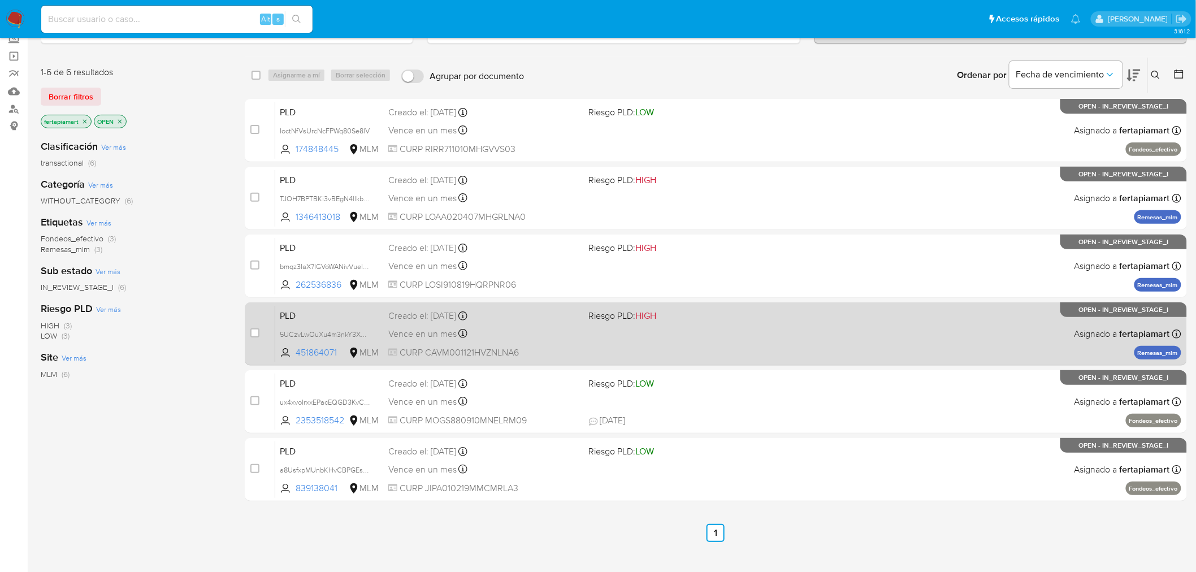
click at [331, 319] on span "PLD" at bounding box center [329, 314] width 99 height 15
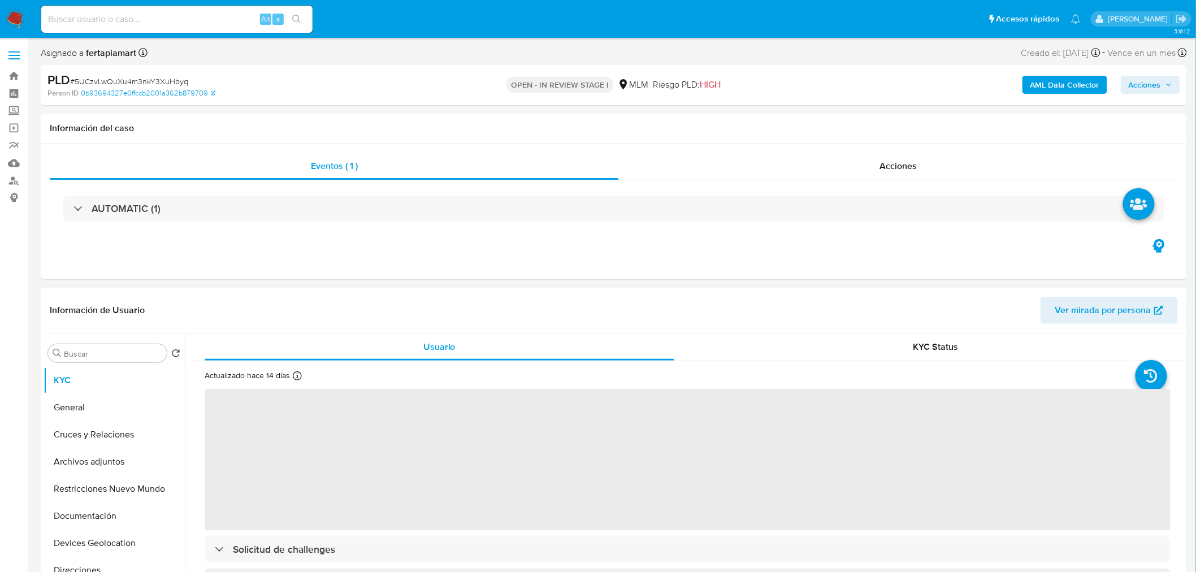
select select "10"
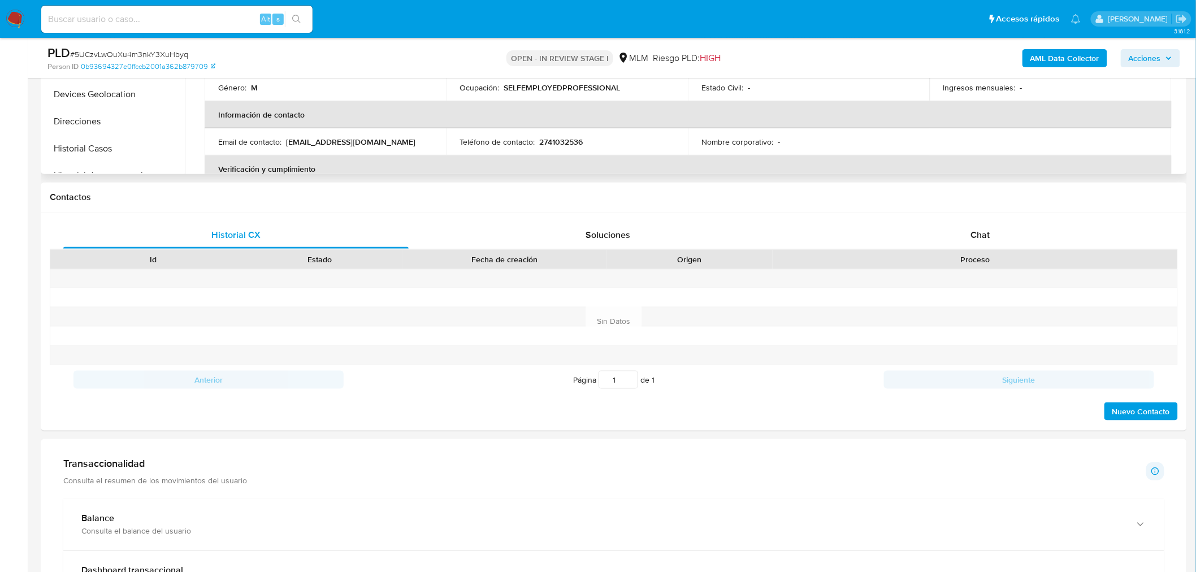
scroll to position [415, 0]
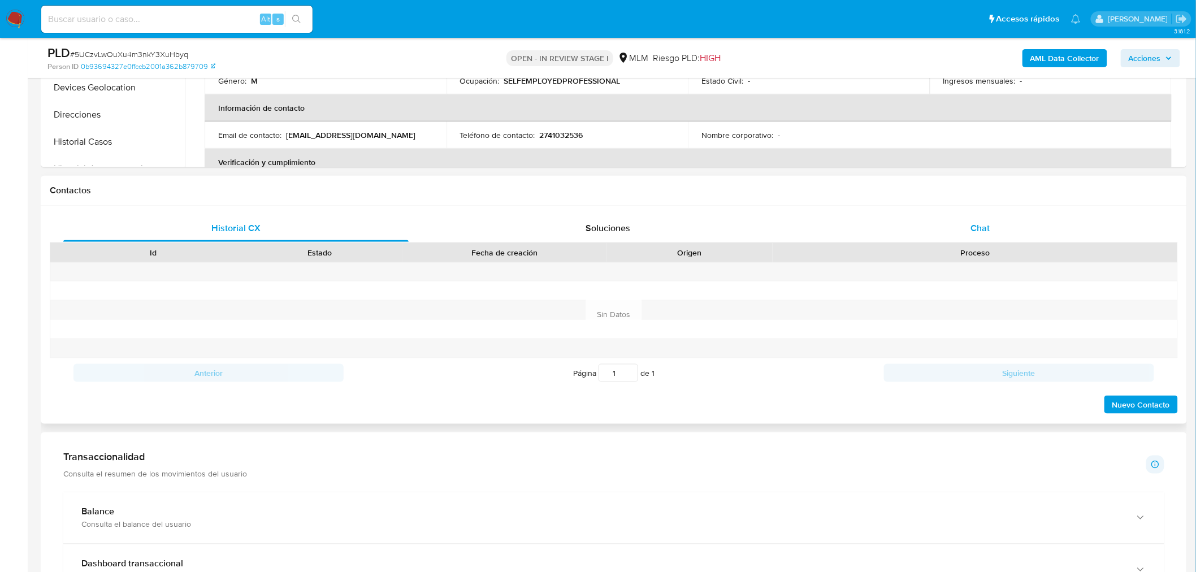
click at [912, 215] on div "Chat" at bounding box center [979, 228] width 345 height 27
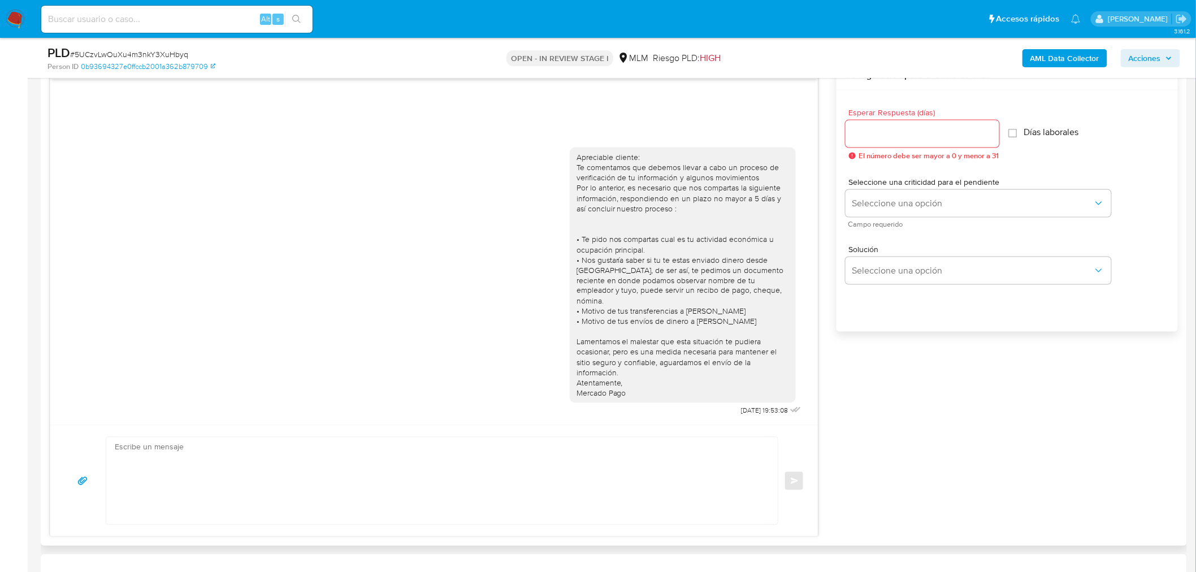
scroll to position [607, 0]
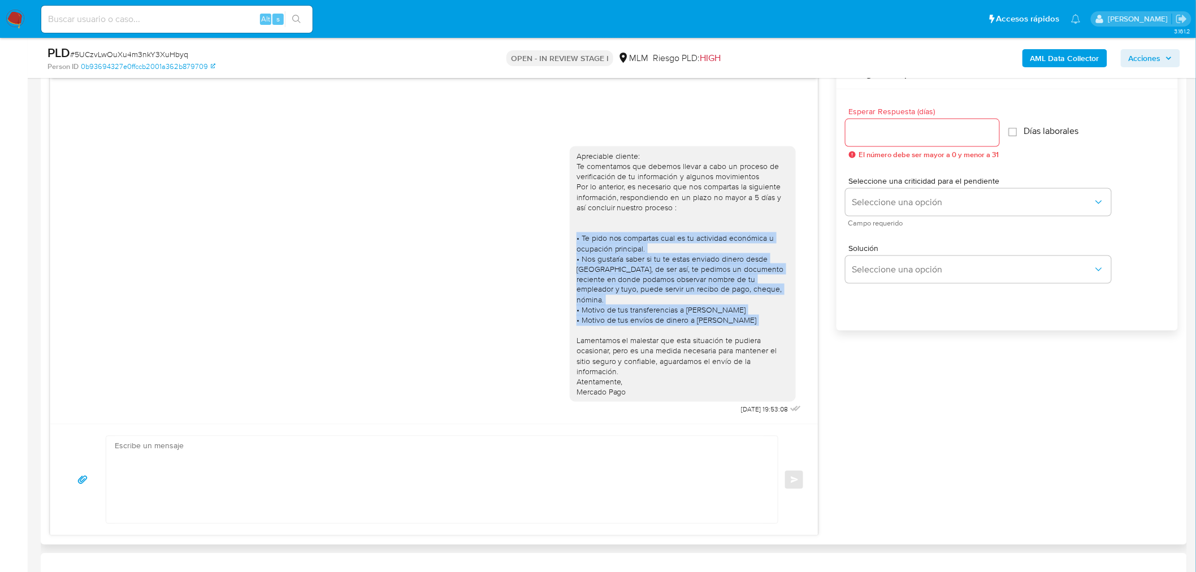
drag, startPoint x: 576, startPoint y: 249, endPoint x: 763, endPoint y: 322, distance: 200.9
click at [763, 322] on div "Apreciable cliente: Te comentamos que debemos llevar a cabo un proceso de verif…" at bounding box center [682, 274] width 212 height 247
copy div "• Te pido nos compartas cual es tu actividad económica u ocupación principal. •…"
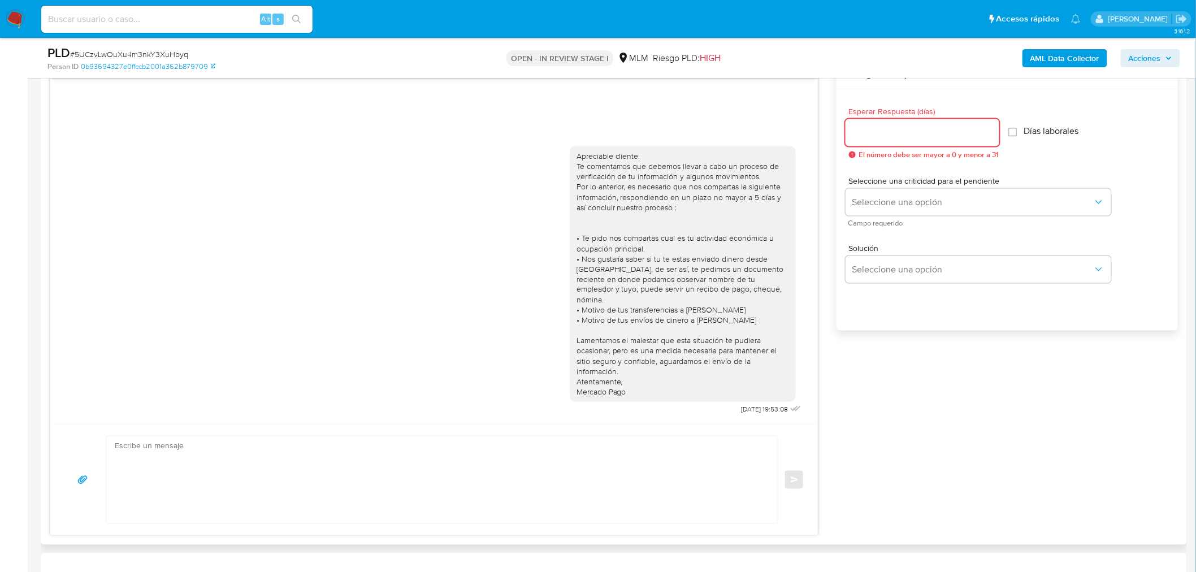
click at [902, 136] on input "Esperar Respuesta (días)" at bounding box center [922, 132] width 154 height 15
type input "5"
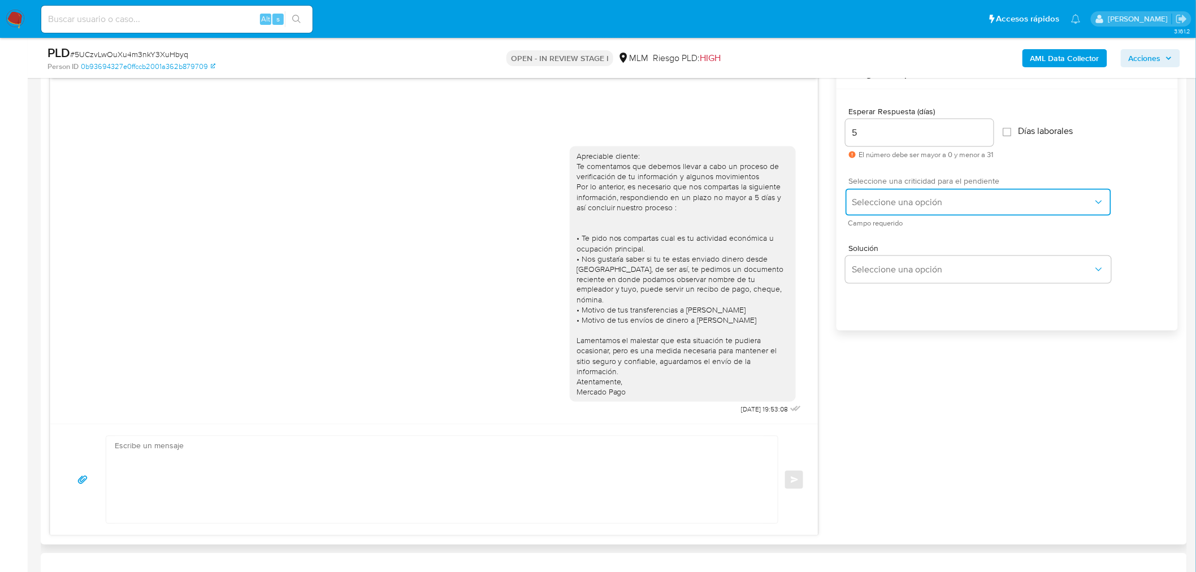
click at [908, 193] on button "Seleccione una opción" at bounding box center [978, 202] width 266 height 27
click at [880, 226] on div "HIGH" at bounding box center [974, 225] width 247 height 23
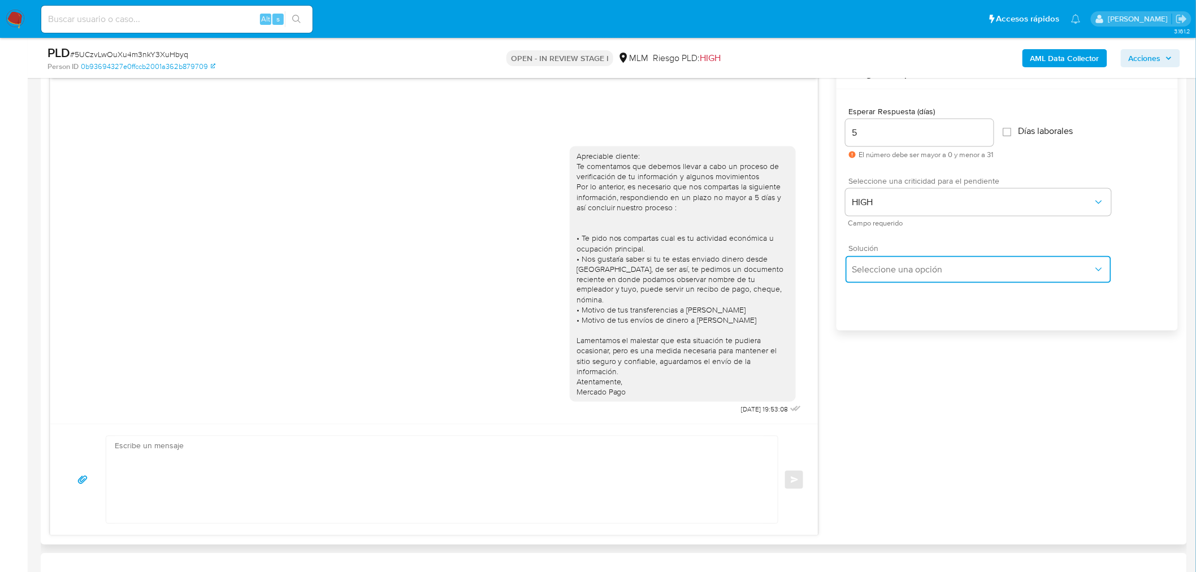
click at [878, 264] on span "Seleccione una opción" at bounding box center [972, 269] width 241 height 11
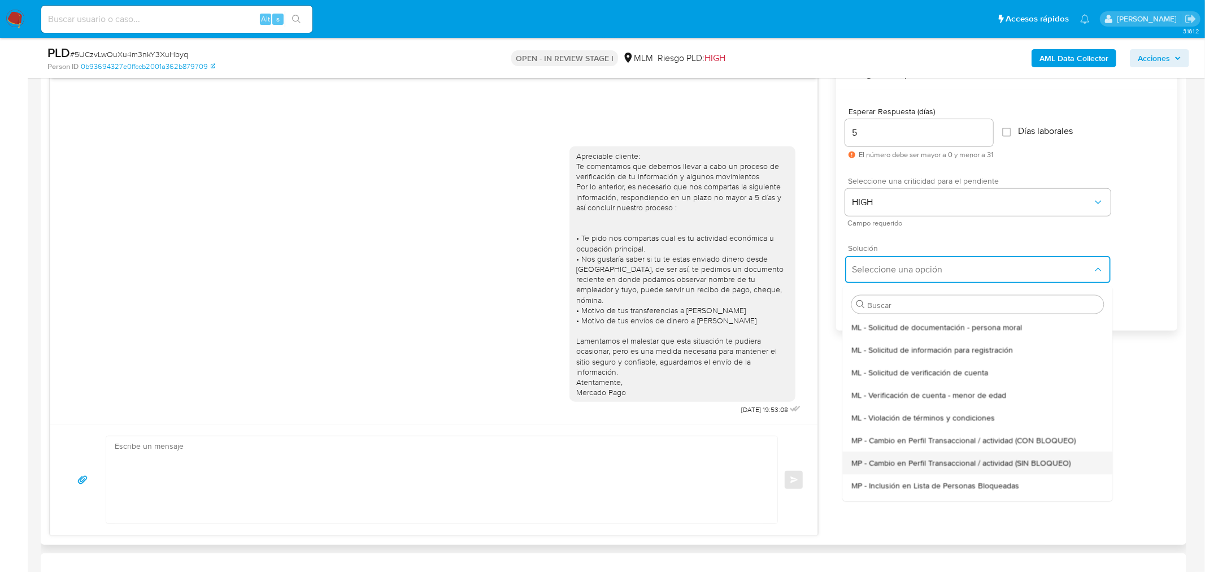
click at [964, 457] on span "MP - Cambio en Perfil Transaccional / actividad (SIN BLOQUEO)" at bounding box center [960, 462] width 219 height 10
type textarea "Estimado ,Te comunicamos que se ha identificado un cambio en el uso habitual de…"
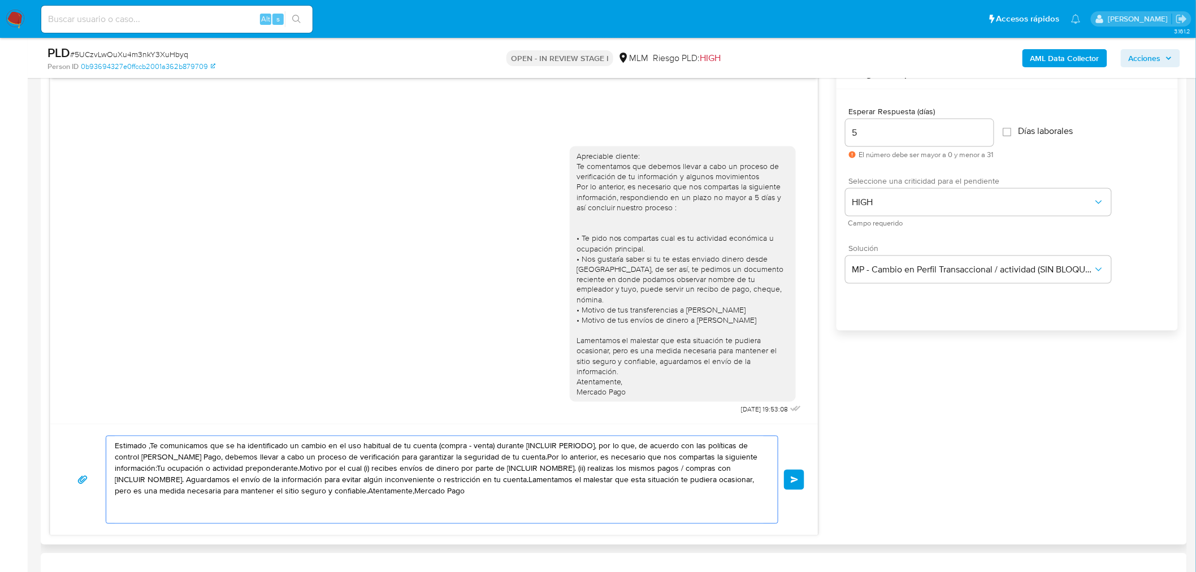
click at [497, 494] on textarea "Estimado ,Te comunicamos que se ha identificado un cambio en el uso habitual de…" at bounding box center [439, 479] width 649 height 87
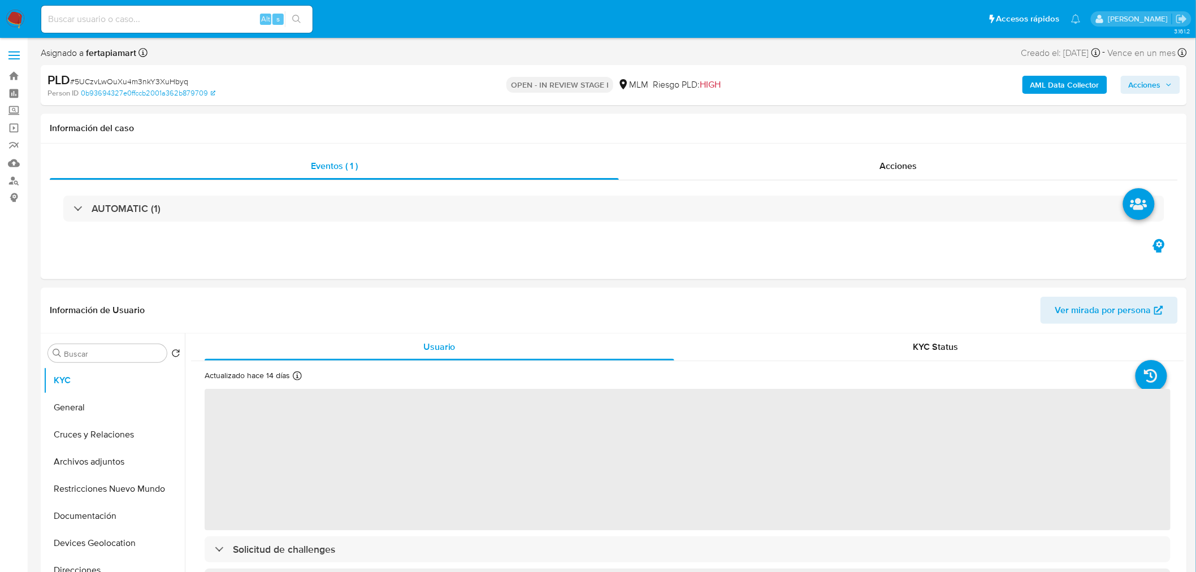
select select "10"
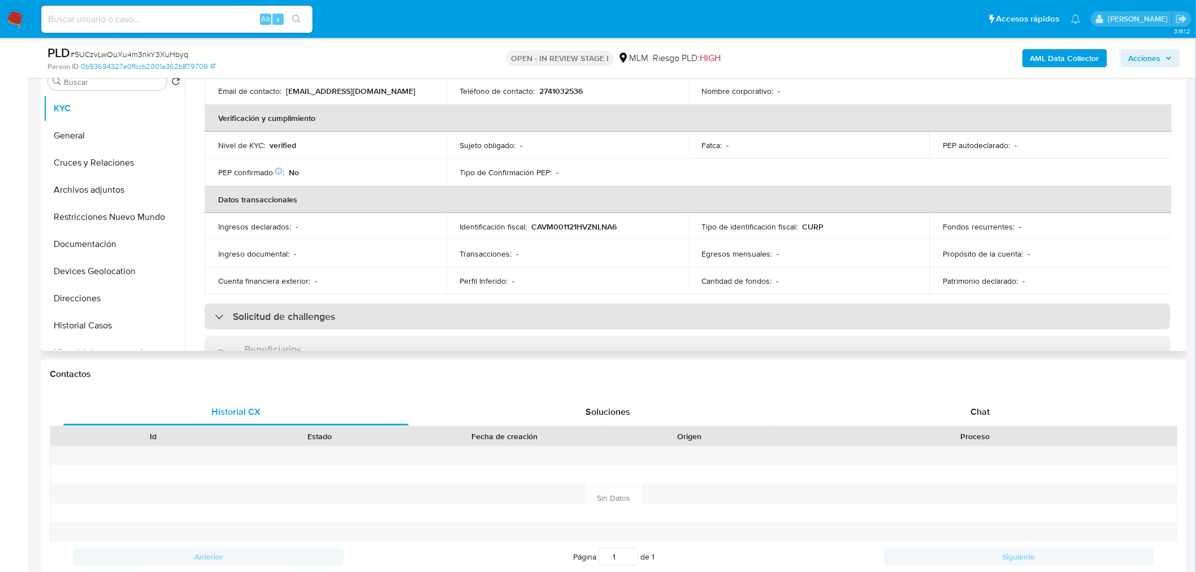
scroll to position [228, 0]
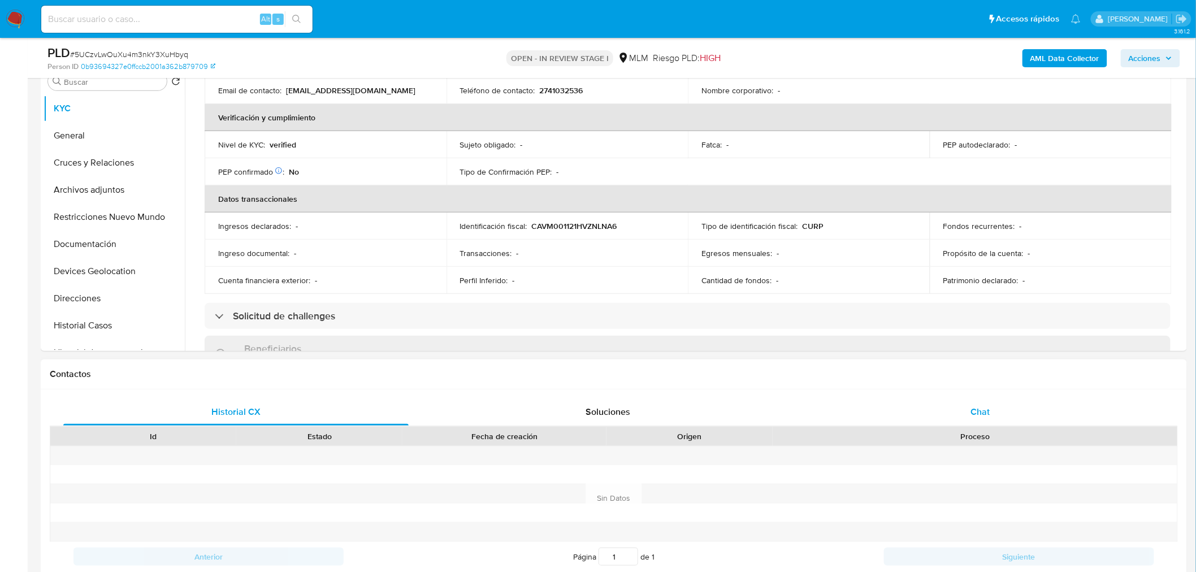
click at [951, 410] on div "Chat" at bounding box center [979, 411] width 345 height 27
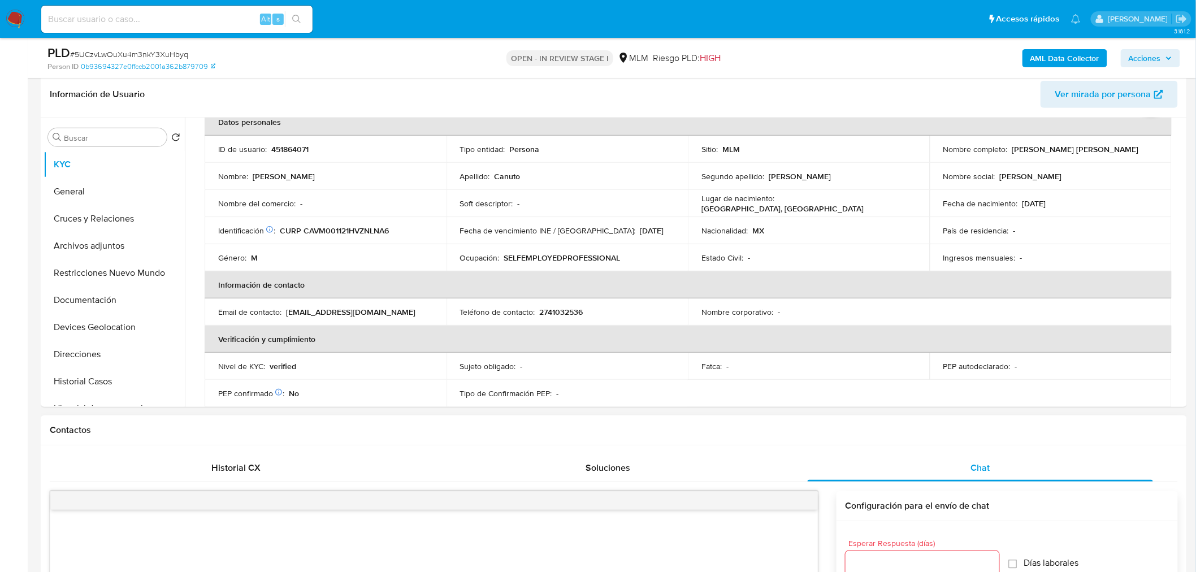
scroll to position [0, 0]
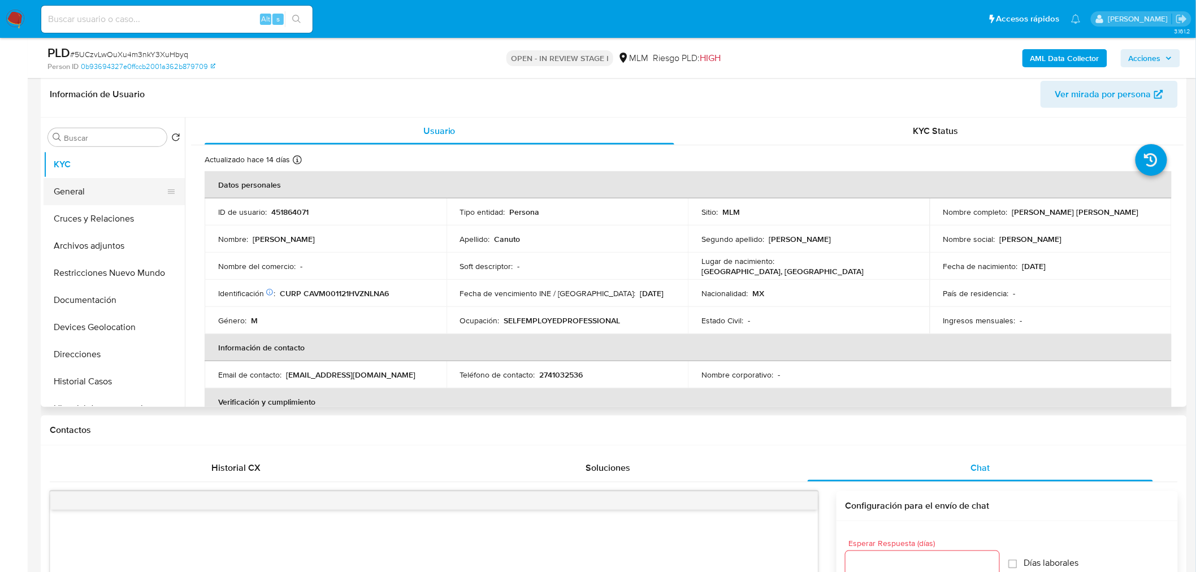
click at [126, 196] on button "General" at bounding box center [110, 191] width 132 height 27
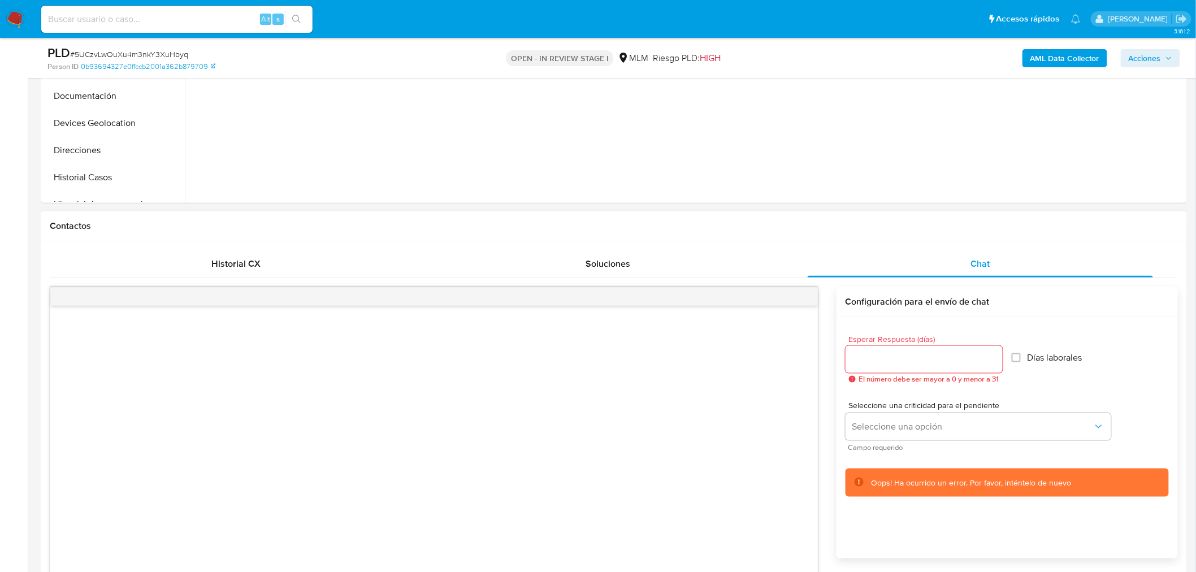
scroll to position [382, 0]
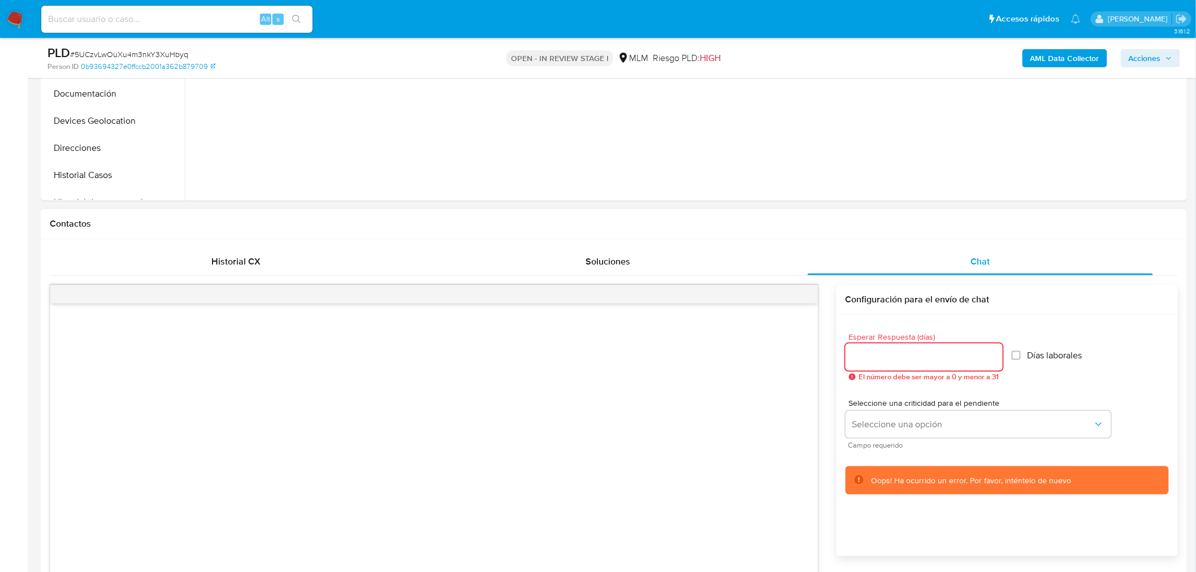
click at [940, 355] on input "Esperar Respuesta (días)" at bounding box center [923, 357] width 157 height 15
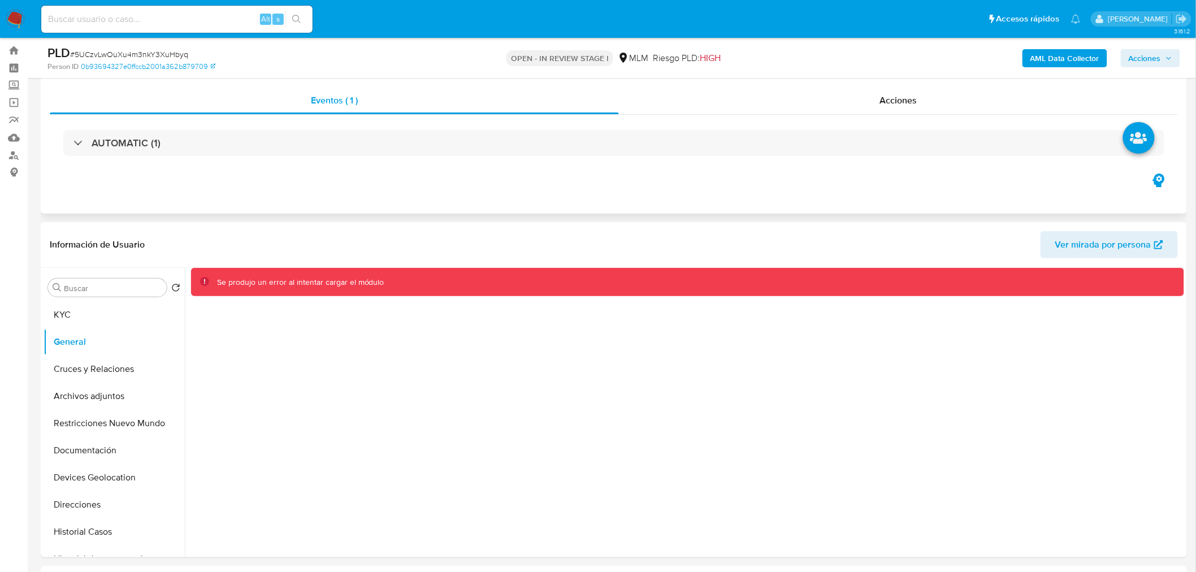
scroll to position [8, 0]
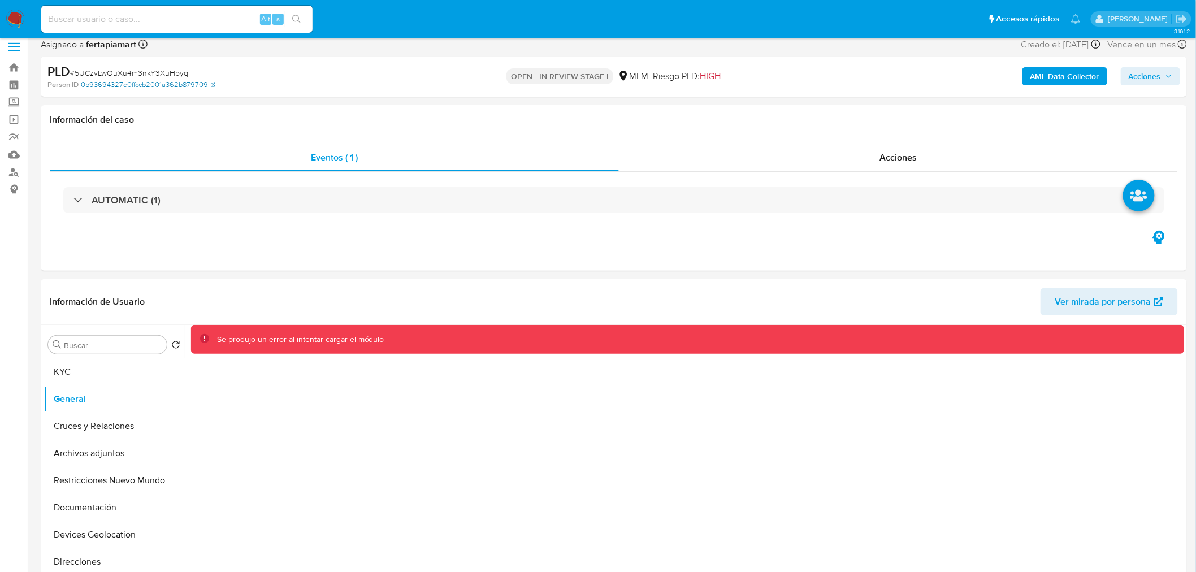
click at [111, 84] on link "0b93694327e0ffccb2001a362b879709" at bounding box center [148, 85] width 134 height 10
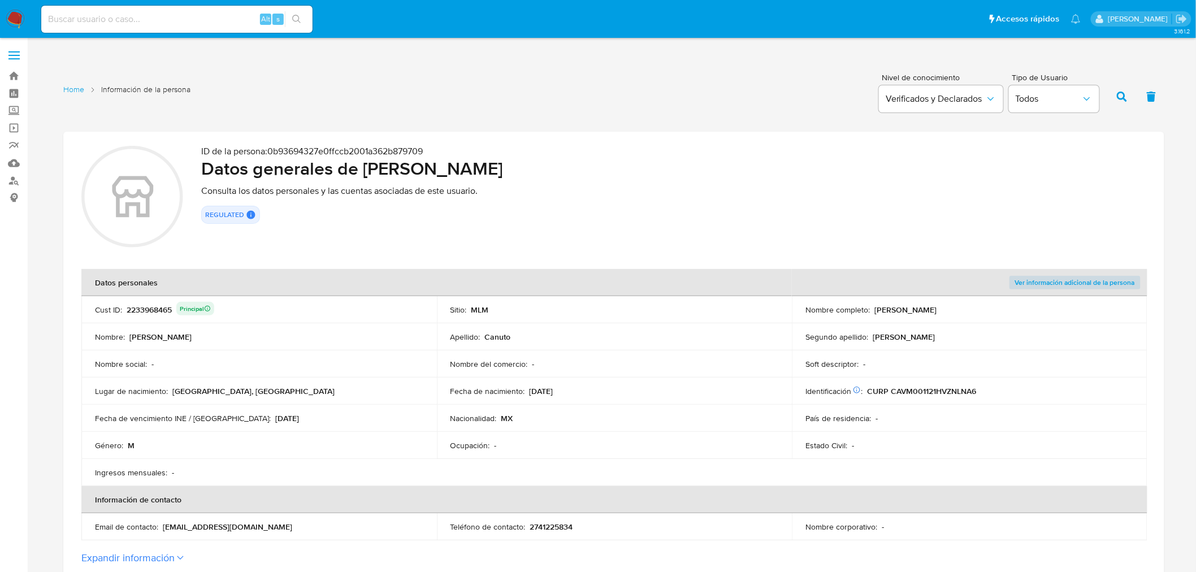
click at [19, 21] on img at bounding box center [15, 19] width 19 height 19
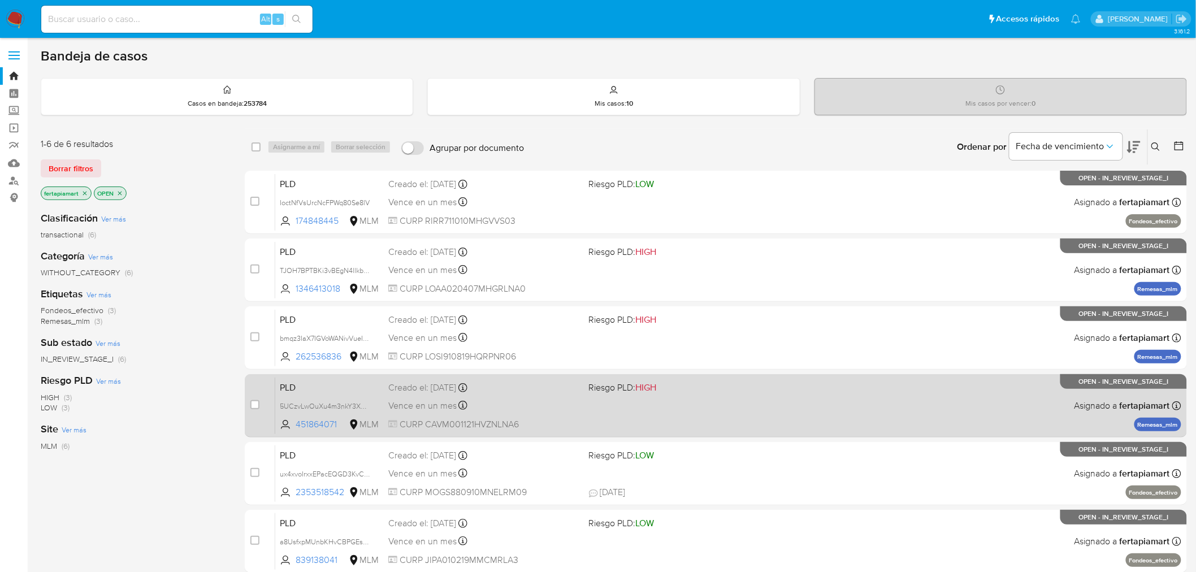
scroll to position [15, 0]
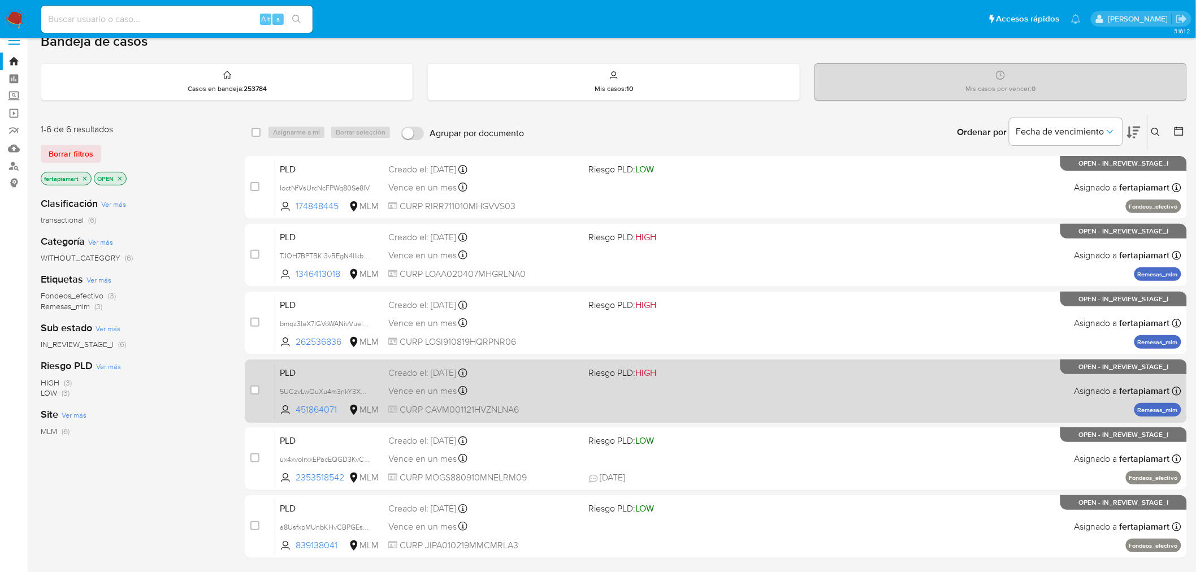
click at [340, 373] on span "PLD" at bounding box center [329, 371] width 99 height 15
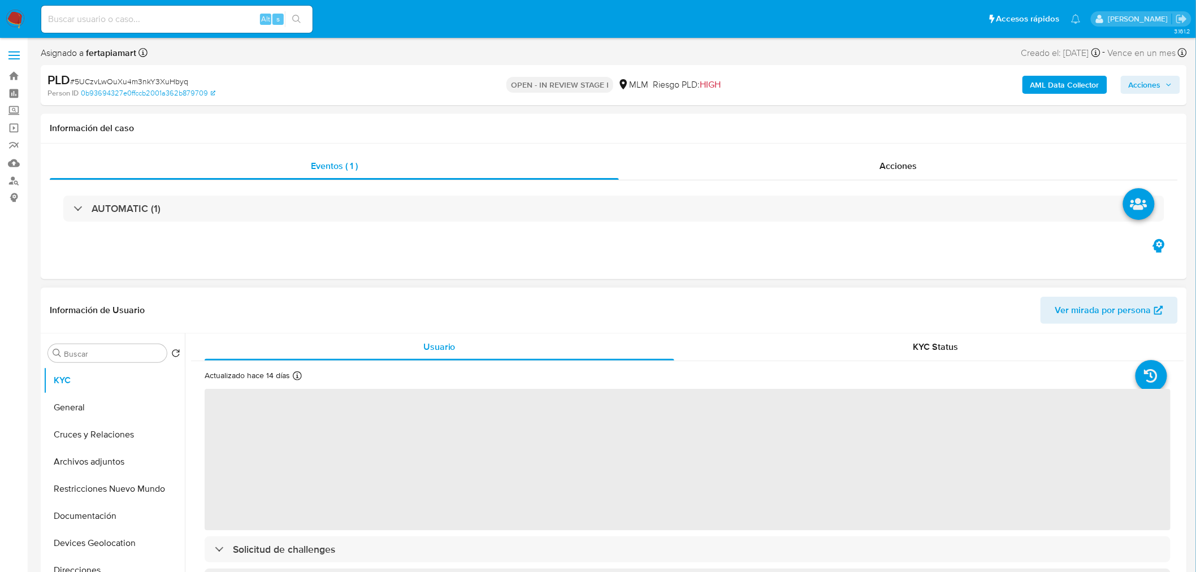
select select "10"
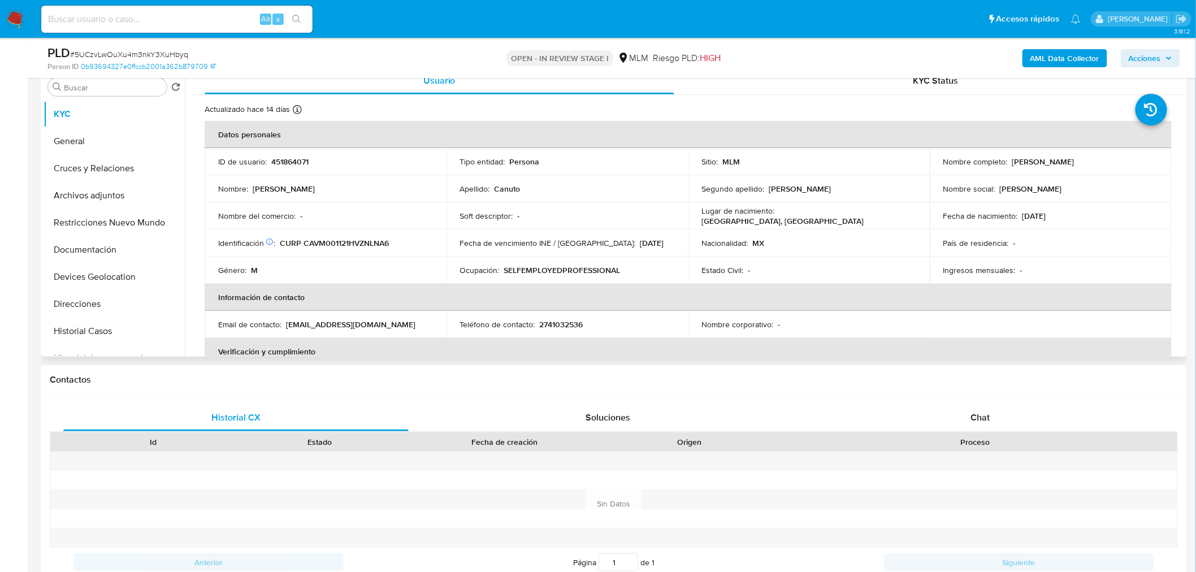
scroll to position [71, 0]
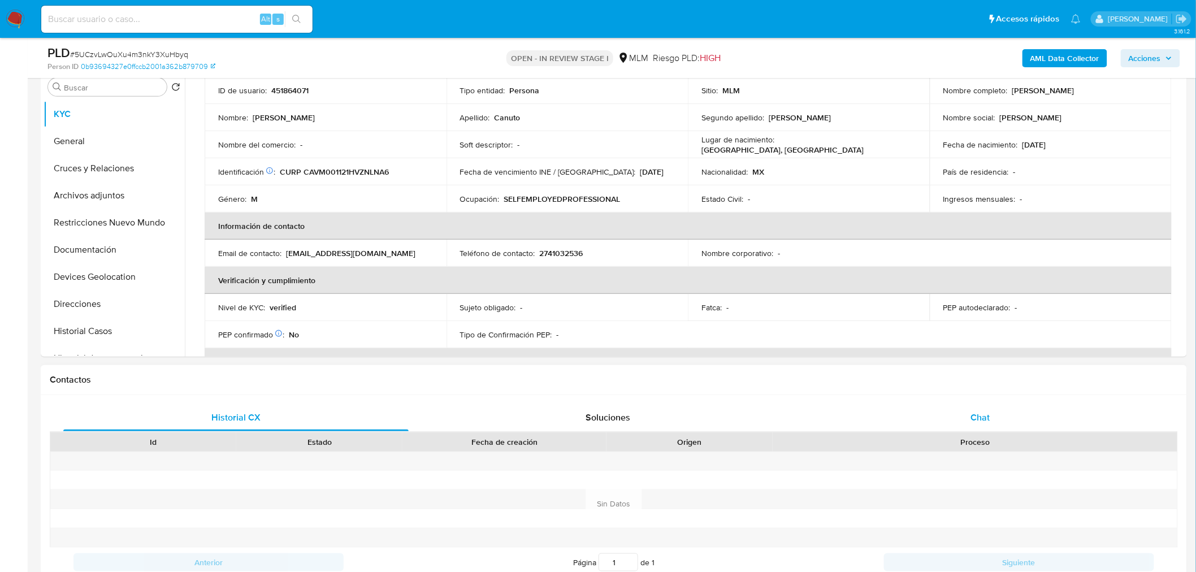
click at [959, 427] on div "Chat" at bounding box center [979, 417] width 345 height 27
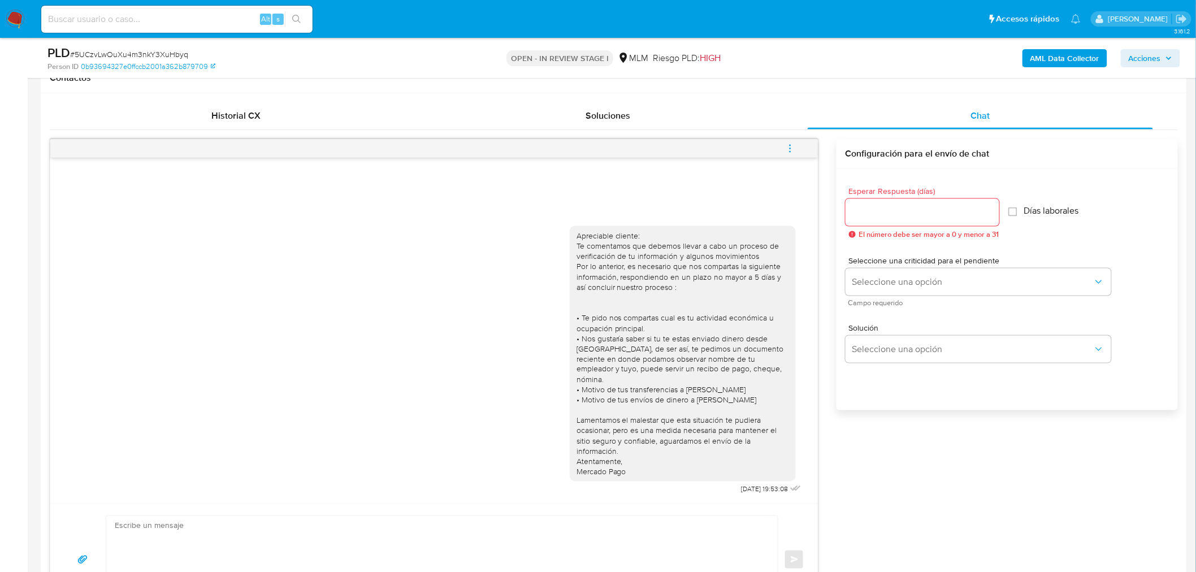
scroll to position [522, 0]
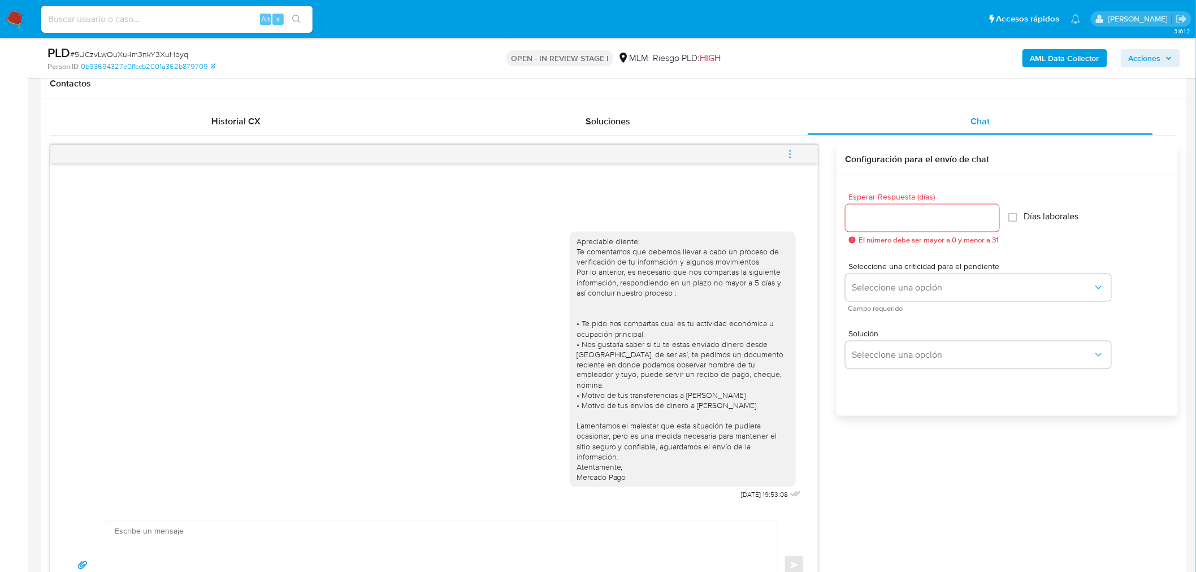
click at [897, 229] on div at bounding box center [922, 218] width 154 height 27
click at [894, 225] on div at bounding box center [922, 218] width 154 height 27
click at [893, 223] on input "Esperar Respuesta (días)" at bounding box center [922, 218] width 154 height 15
type input "5"
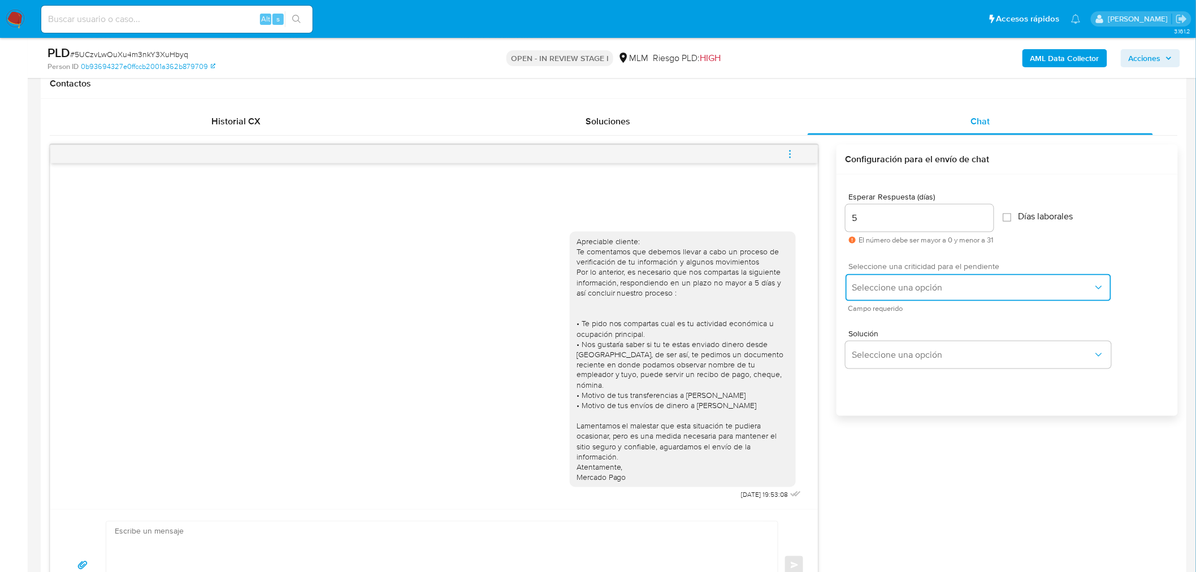
click at [946, 288] on span "Seleccione una opción" at bounding box center [972, 287] width 241 height 11
click at [896, 305] on div "HIGH" at bounding box center [974, 310] width 247 height 23
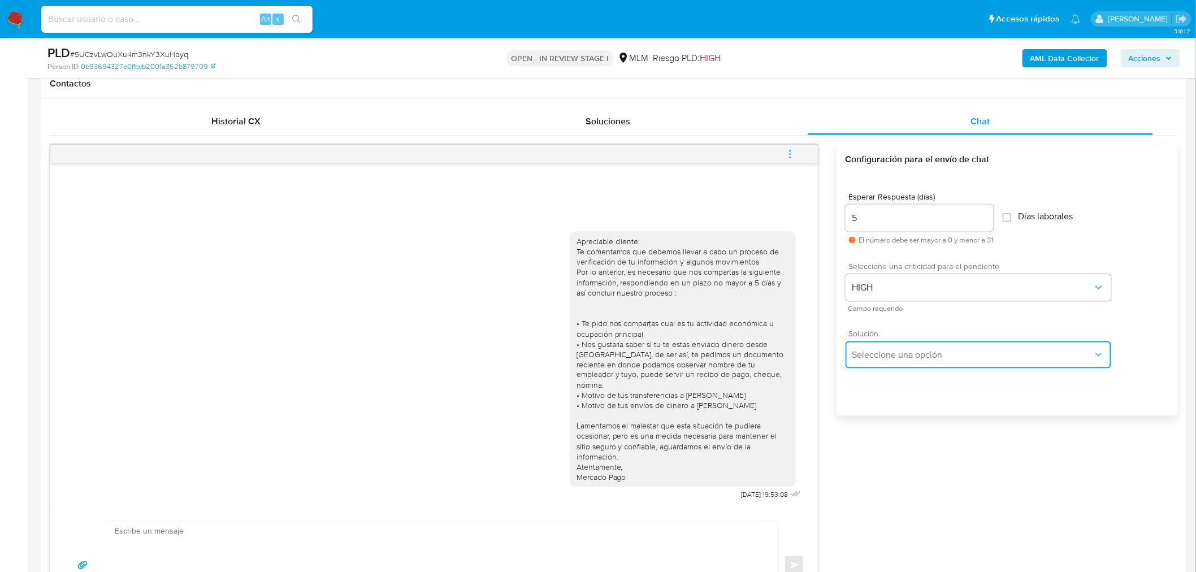
click at [899, 342] on button "Seleccione una opción" at bounding box center [978, 354] width 266 height 27
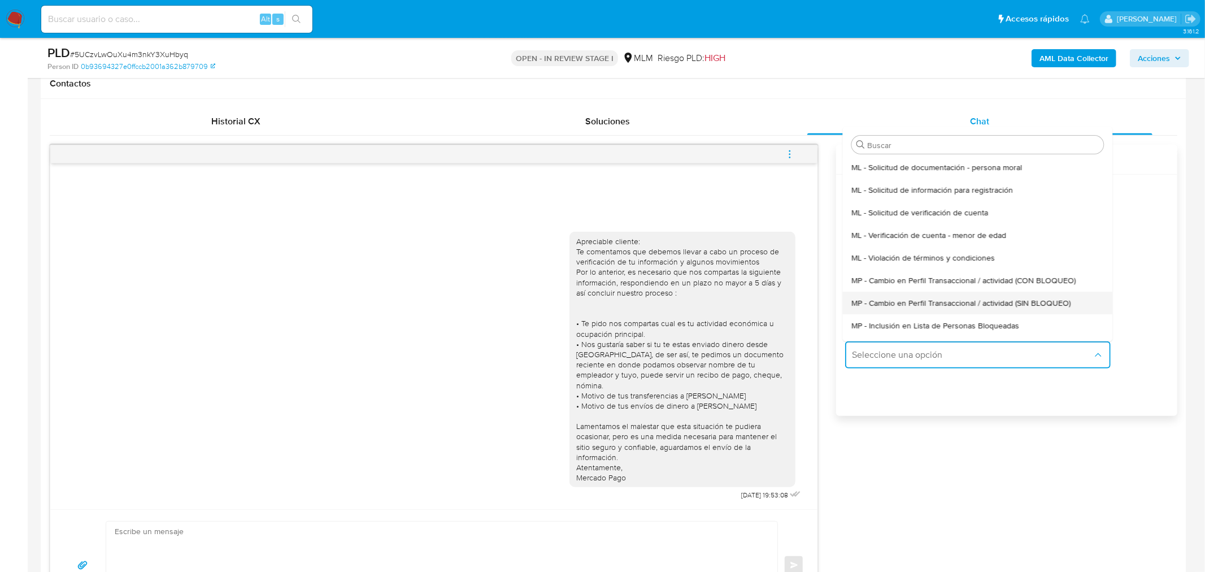
click at [945, 307] on span "MP - Cambio en Perfil Transaccional / actividad (SIN BLOQUEO)" at bounding box center [960, 303] width 219 height 10
type textarea "Estimado ,Te comunicamos que se ha identificado un cambio en el uso habitual de…"
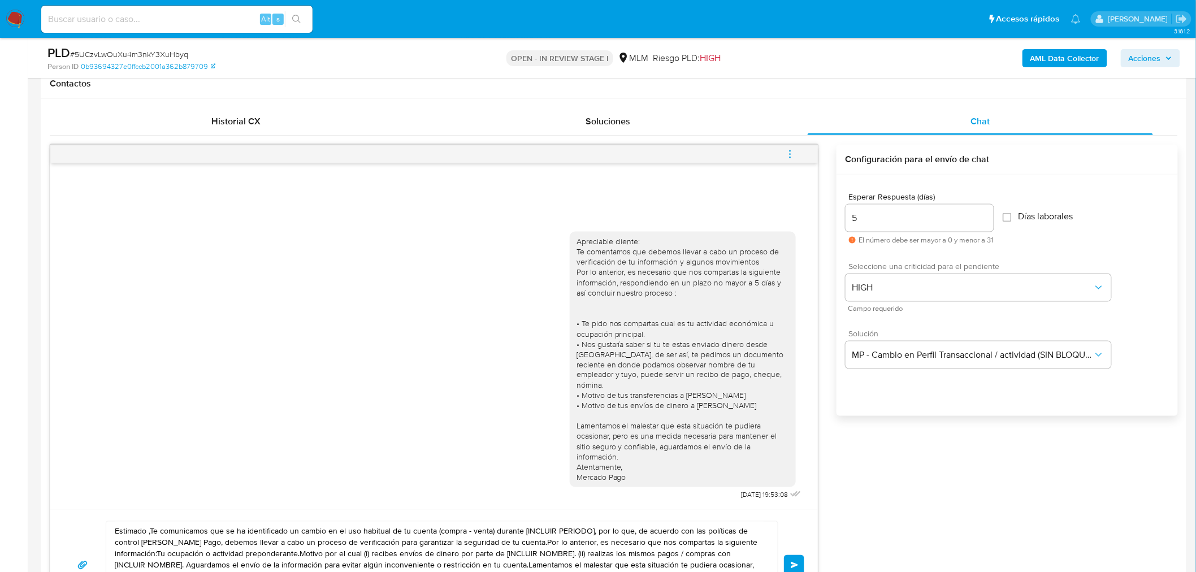
click at [912, 454] on div "Apreciable cliente: Te comentamos que debemos llevar a cabo un proceso de verif…" at bounding box center [614, 383] width 1128 height 476
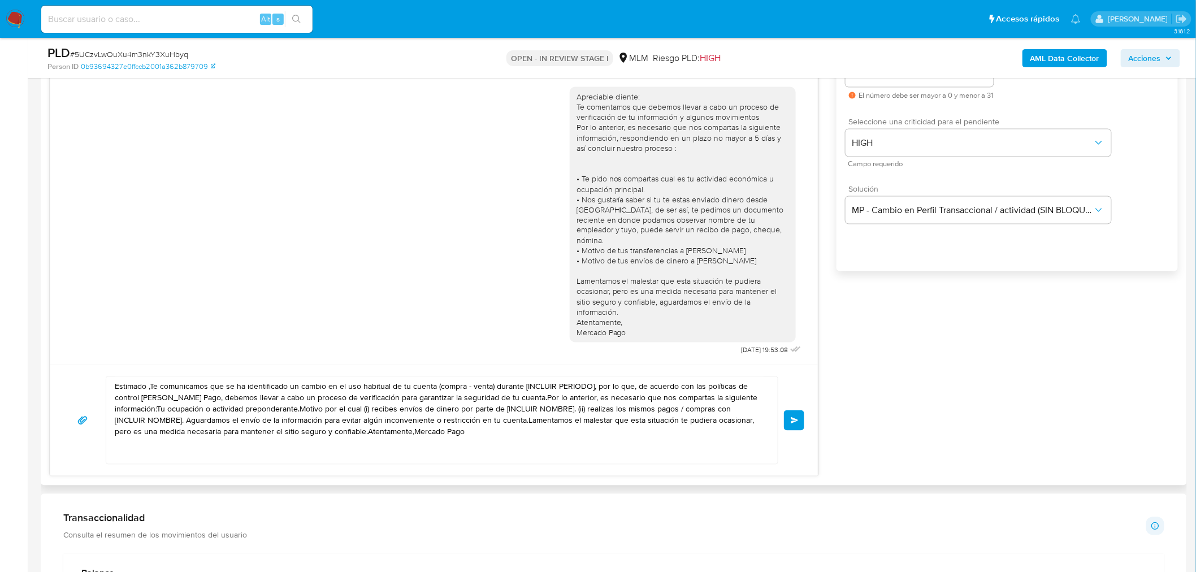
scroll to position [674, 0]
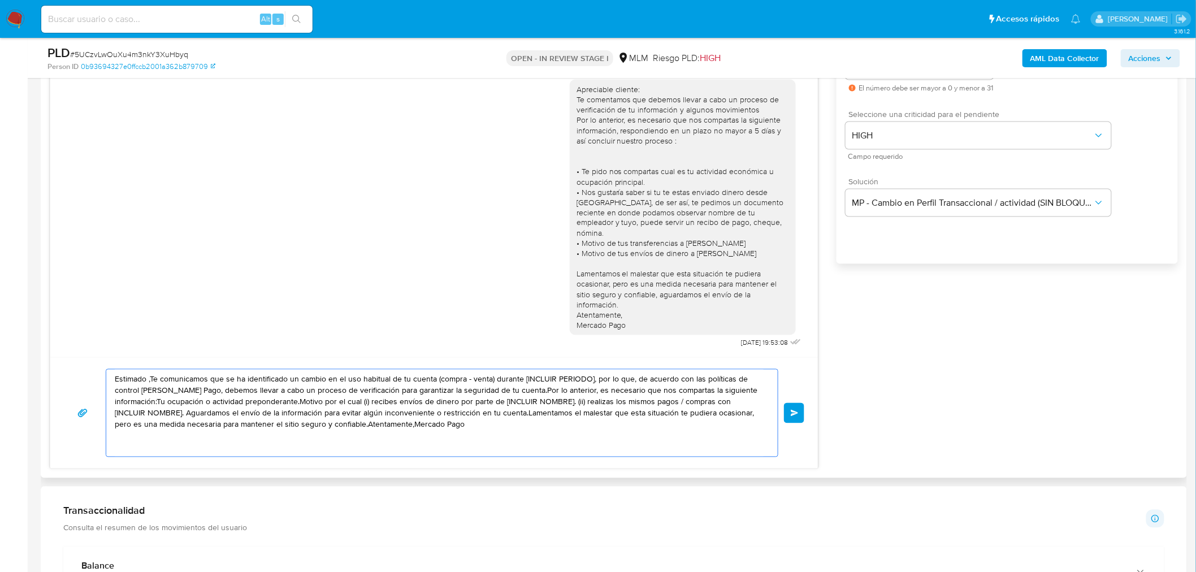
click at [625, 437] on textarea "Estimado ,Te comunicamos que se ha identificado un cambio en el uso habitual de…" at bounding box center [439, 413] width 649 height 87
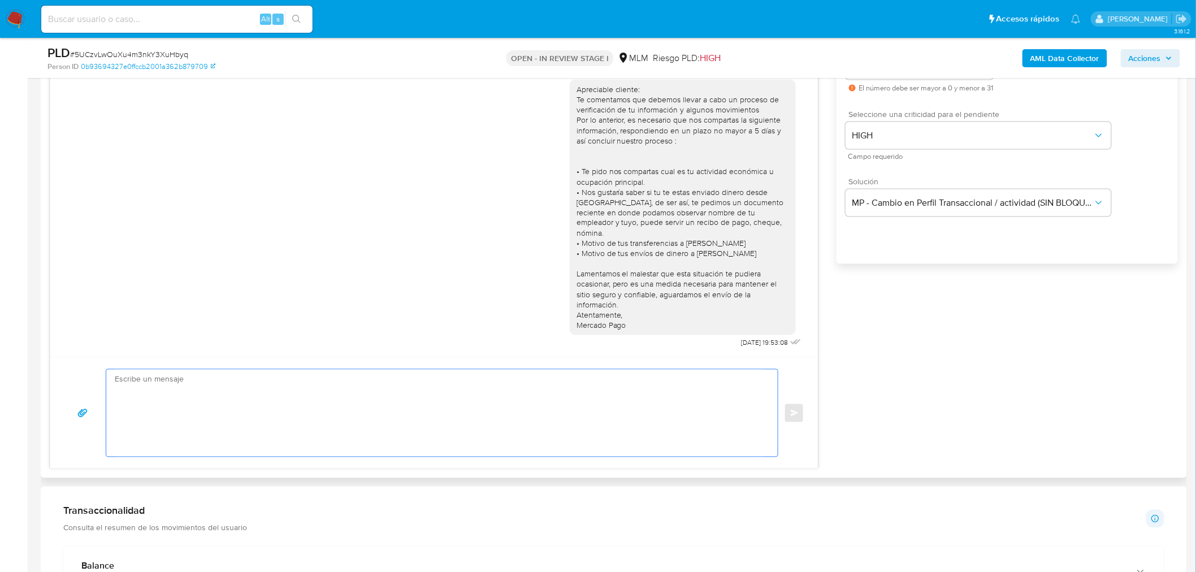
paste textarea "Estimado usuario, Te comunicamos que de acuerdo con las políticas de control de…"
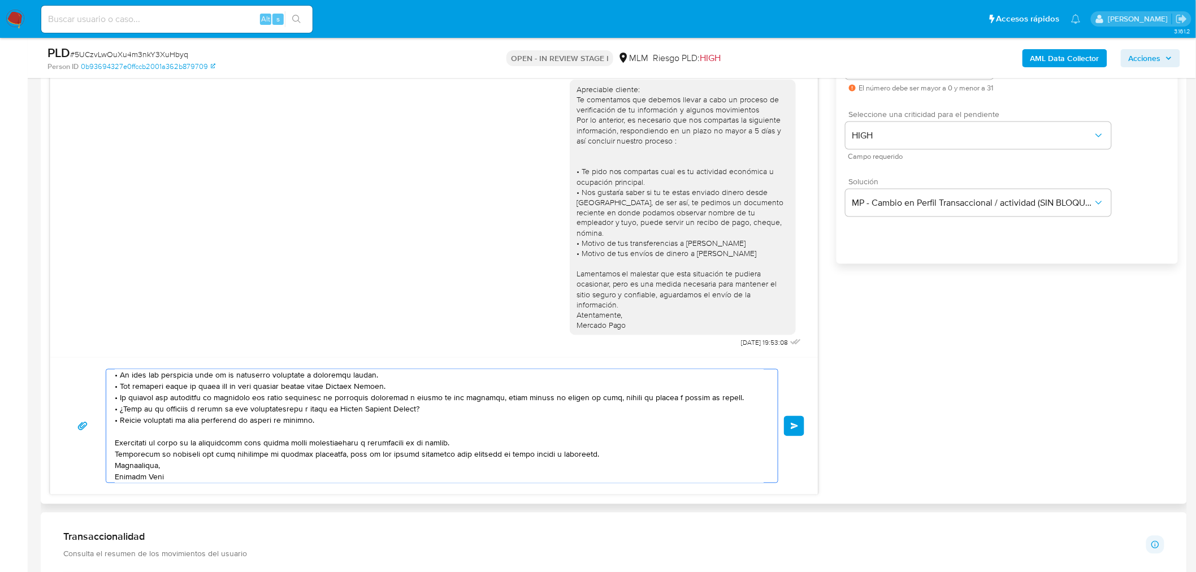
scroll to position [0, 0]
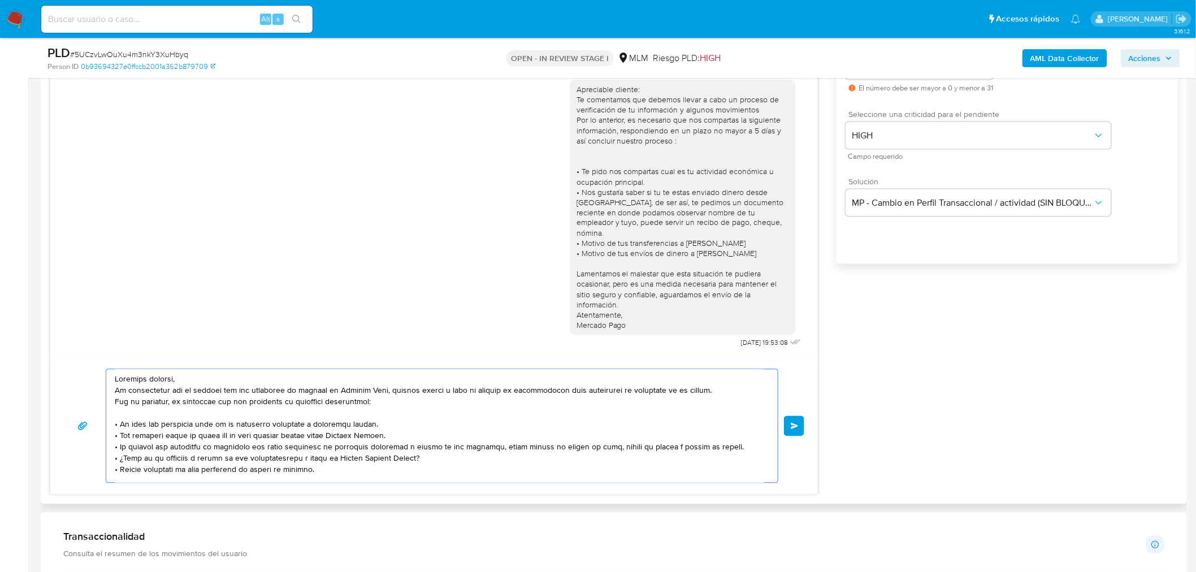
click at [196, 469] on textarea at bounding box center [439, 426] width 649 height 113
type textarea "Estimado usuario, Te comunicamos que de acuerdo con las políticas de control de…"
click at [791, 430] on button "Enviar" at bounding box center [794, 426] width 20 height 20
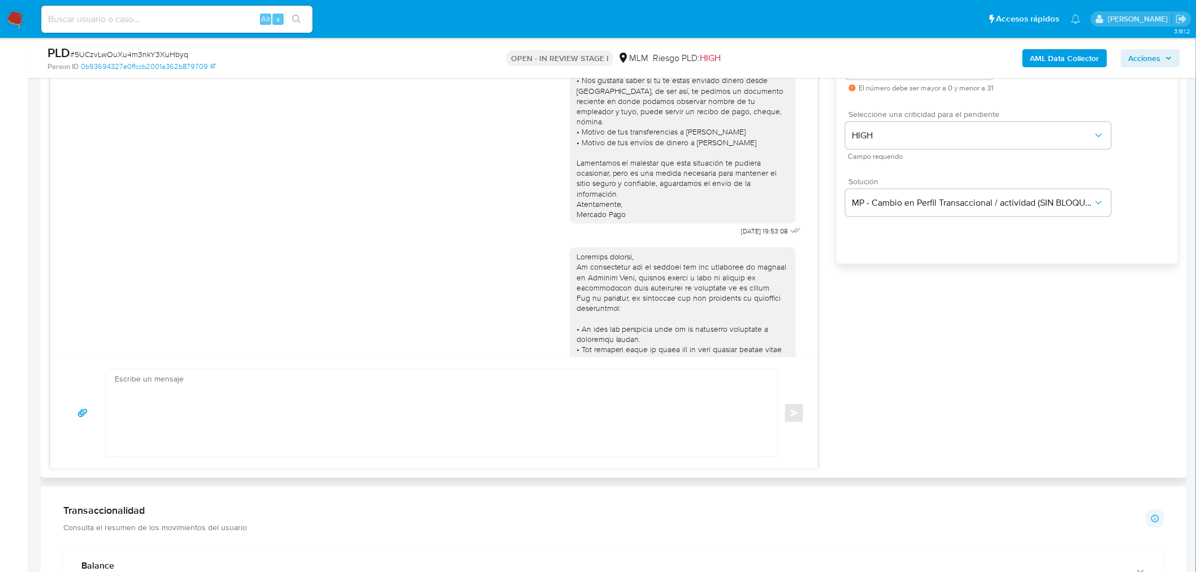
scroll to position [20, 0]
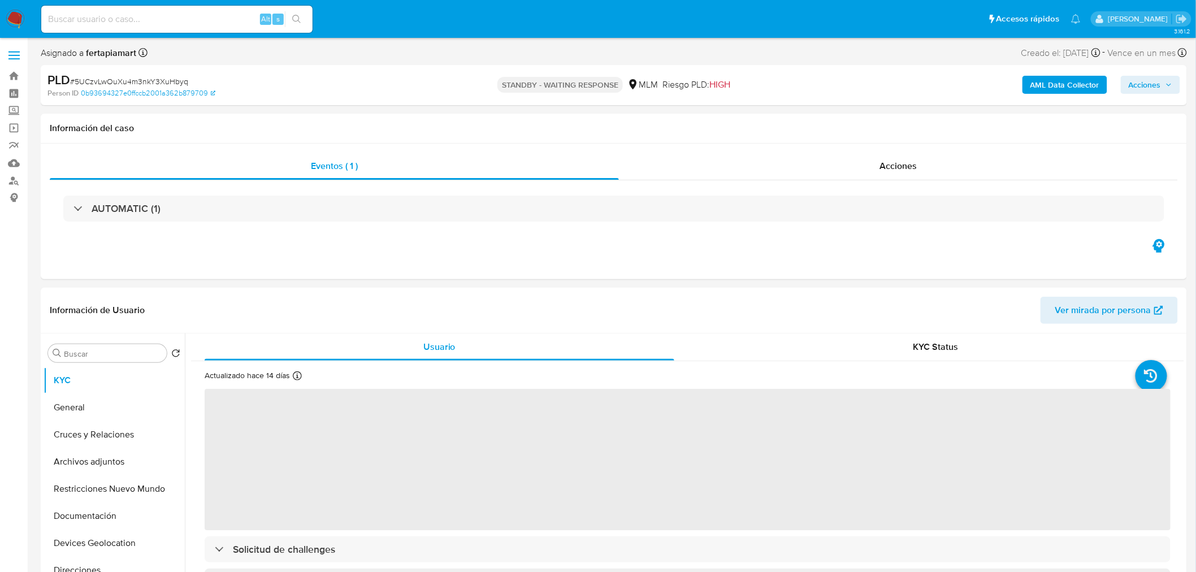
select select "10"
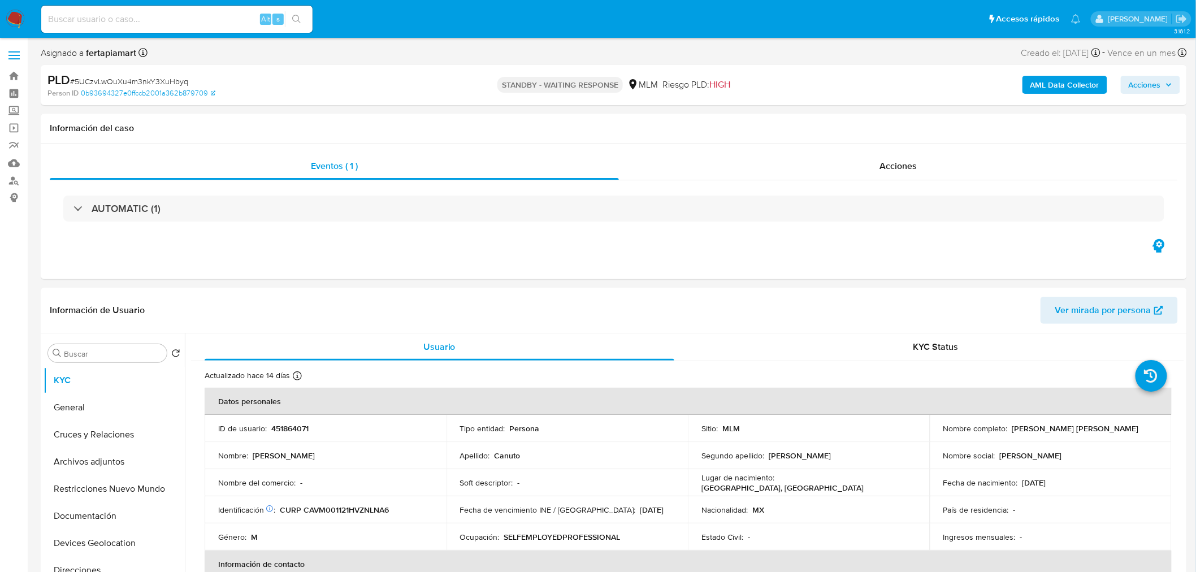
click at [15, 26] on img at bounding box center [15, 19] width 19 height 19
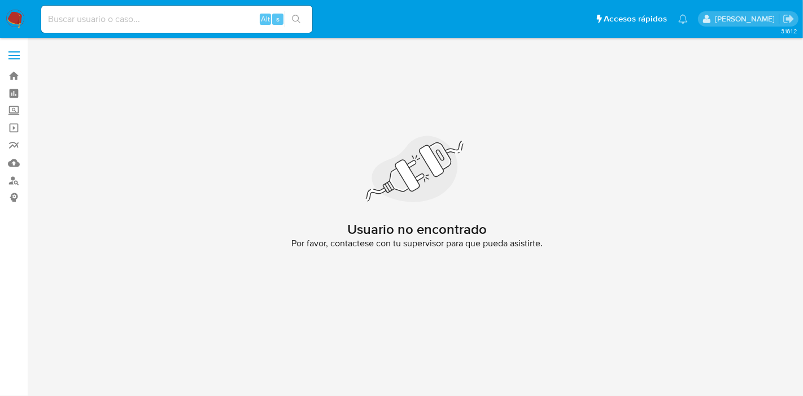
drag, startPoint x: 69, startPoint y: 30, endPoint x: 95, endPoint y: 18, distance: 28.6
click at [95, 18] on div "Alt s" at bounding box center [176, 19] width 271 height 27
click at [12, 21] on img at bounding box center [15, 19] width 19 height 19
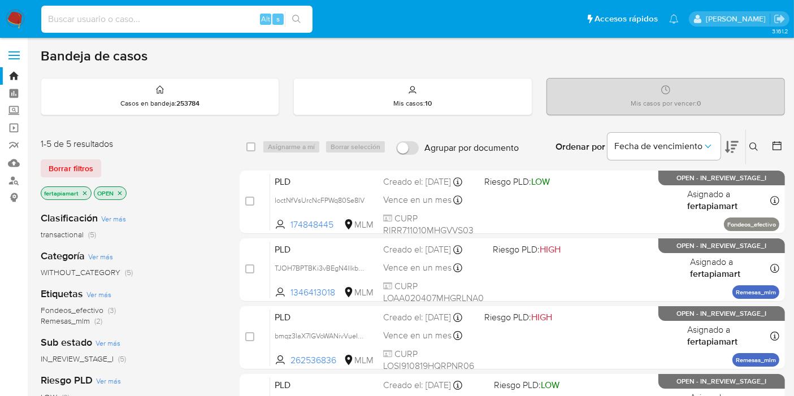
click at [112, 12] on input at bounding box center [176, 19] width 271 height 15
paste input "174848445"
type input "174848445"
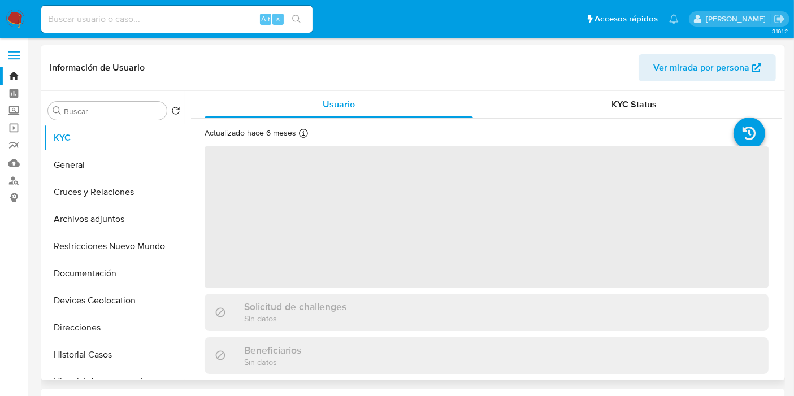
select select "10"
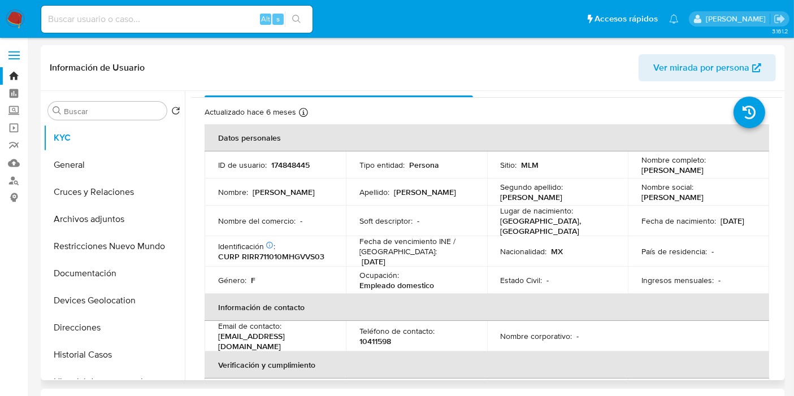
scroll to position [21, 0]
click at [77, 351] on button "Historial Casos" at bounding box center [110, 354] width 132 height 27
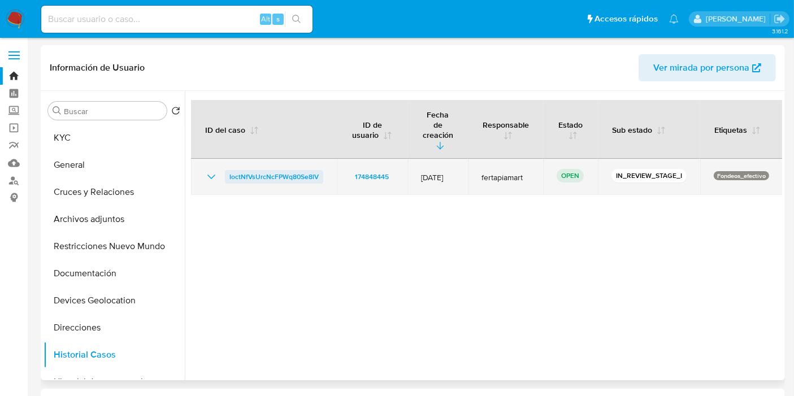
click at [244, 170] on span "IoctNfVsUrcNcFPWq80Se8lV" at bounding box center [273, 177] width 89 height 14
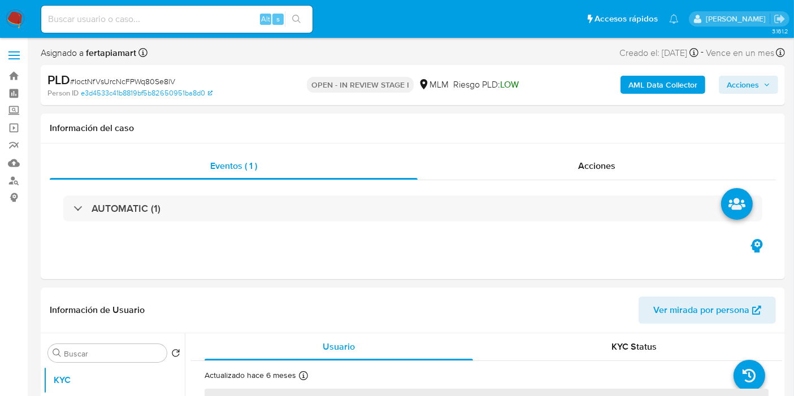
select select "10"
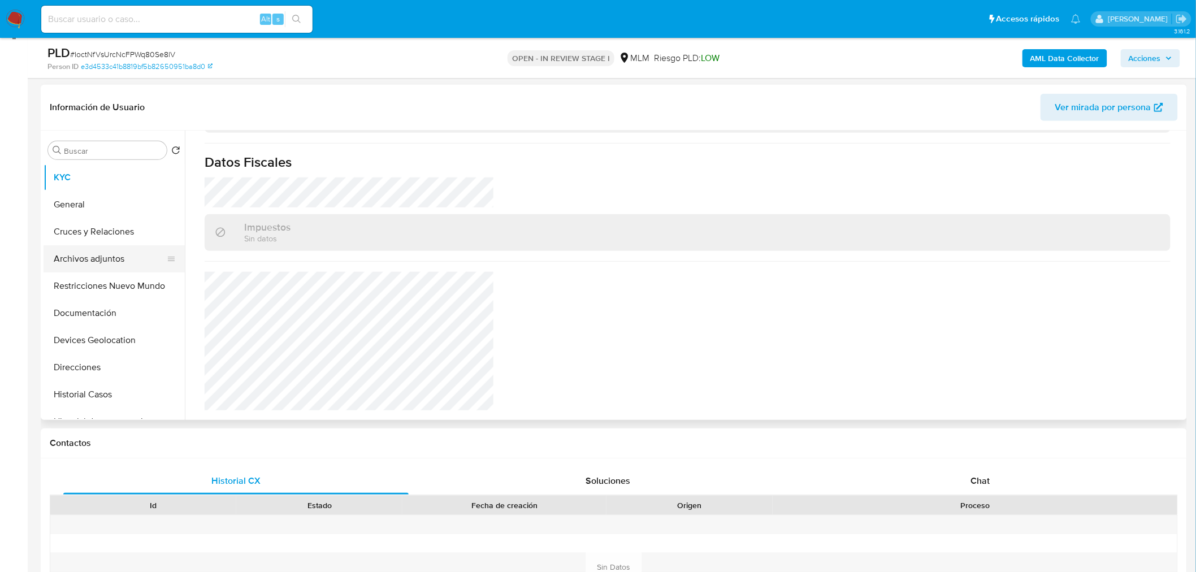
scroll to position [697, 0]
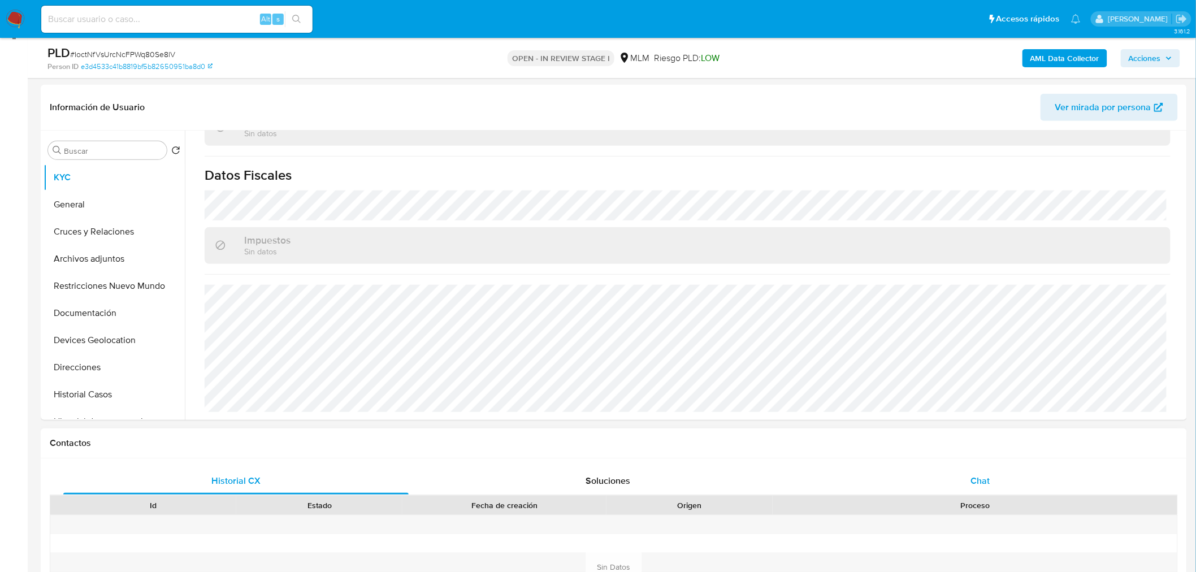
drag, startPoint x: 1011, startPoint y: 464, endPoint x: 993, endPoint y: 477, distance: 23.1
click at [803, 396] on div "Historial CX Soluciones Chat Id Estado Fecha de creación Origen Proceso Anterio…" at bounding box center [614, 567] width 1146 height 218
click at [803, 396] on div "Chat" at bounding box center [979, 480] width 345 height 27
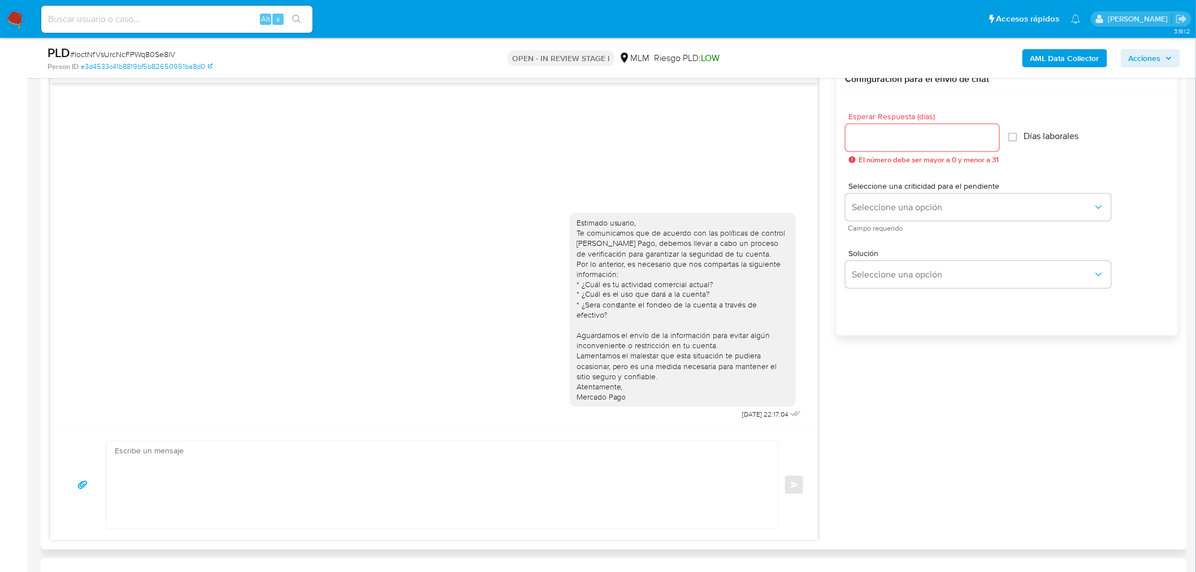
scroll to position [603, 0]
click at [533, 374] on div "Estimado usuario, Te comunicamos que de acuerdo con las políticas de control [P…" at bounding box center [433, 314] width 739 height 218
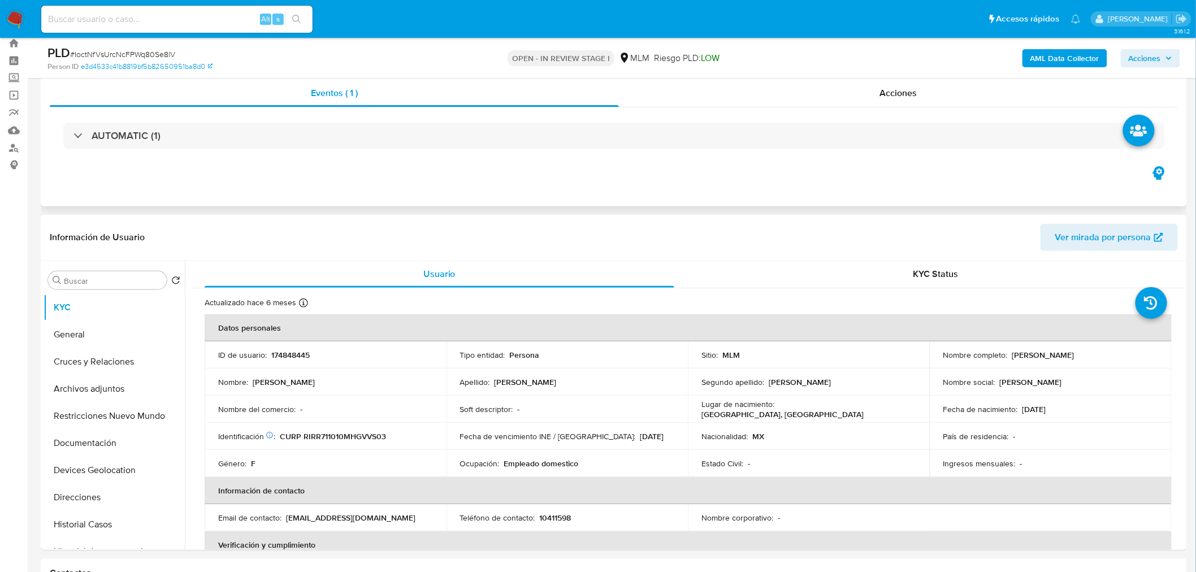
scroll to position [34, 0]
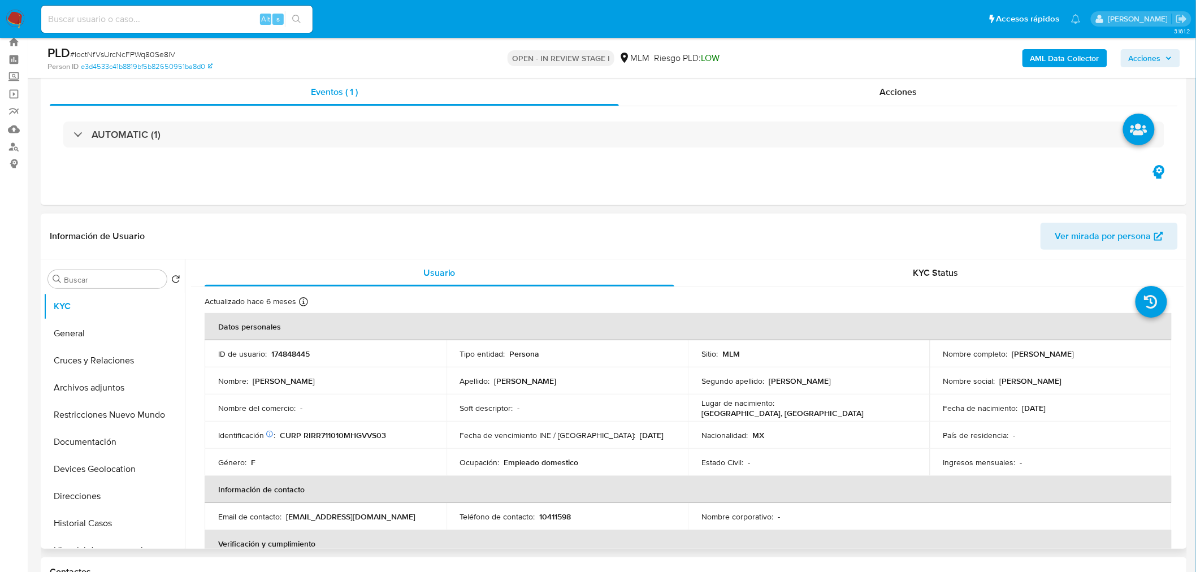
click at [298, 350] on p "174848445" at bounding box center [290, 354] width 38 height 10
copy p "174848445"
